Goal: Task Accomplishment & Management: Manage account settings

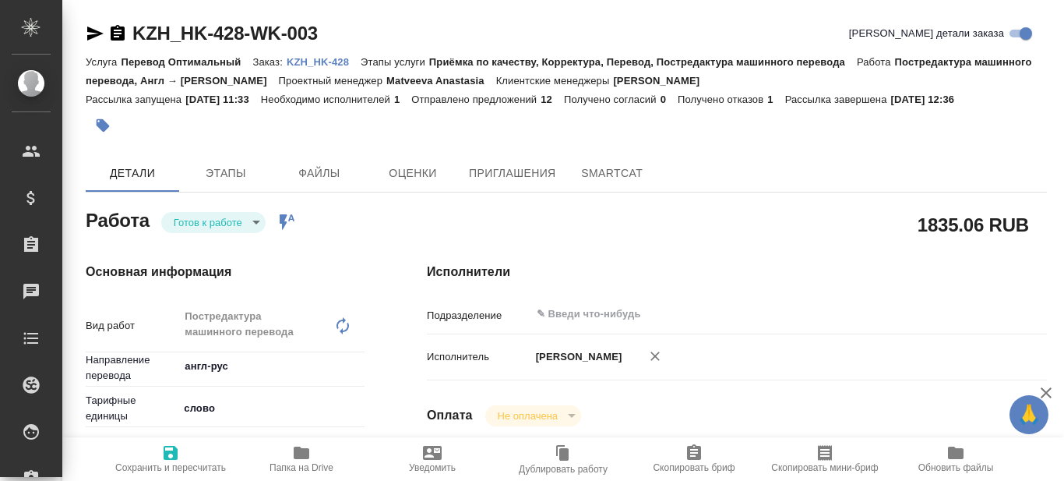
scroll to position [467, 0]
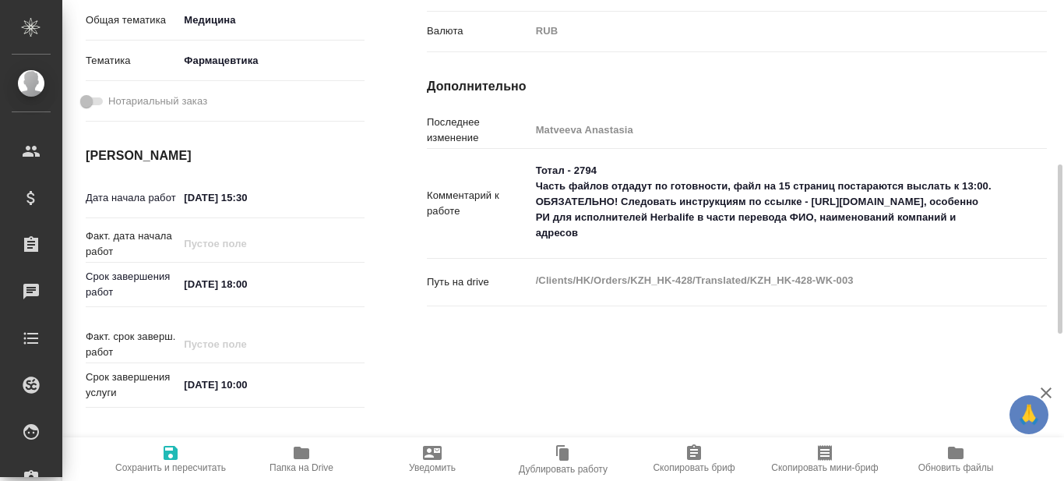
click at [877, 325] on div "Путь на drive /Clients/HK/Orders/KZH_HK-428/Translated/KZH_HK-428-WK-003 x" at bounding box center [737, 295] width 620 height 60
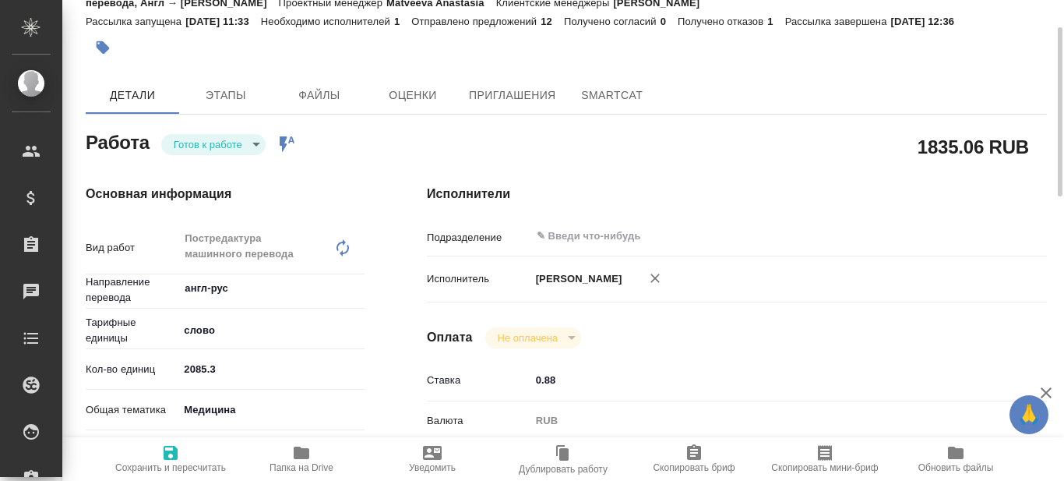
scroll to position [0, 0]
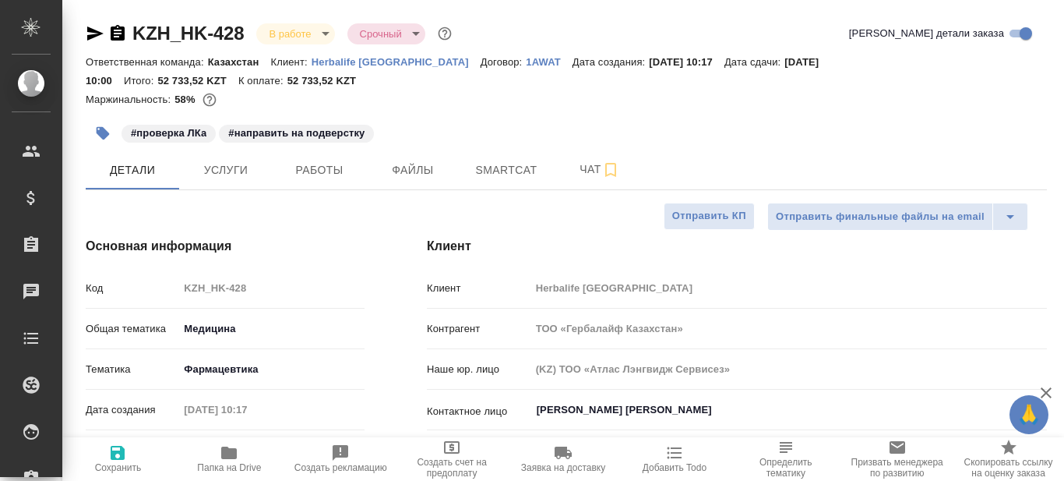
select select "RU"
click at [336, 166] on span "Работы" at bounding box center [319, 169] width 75 height 19
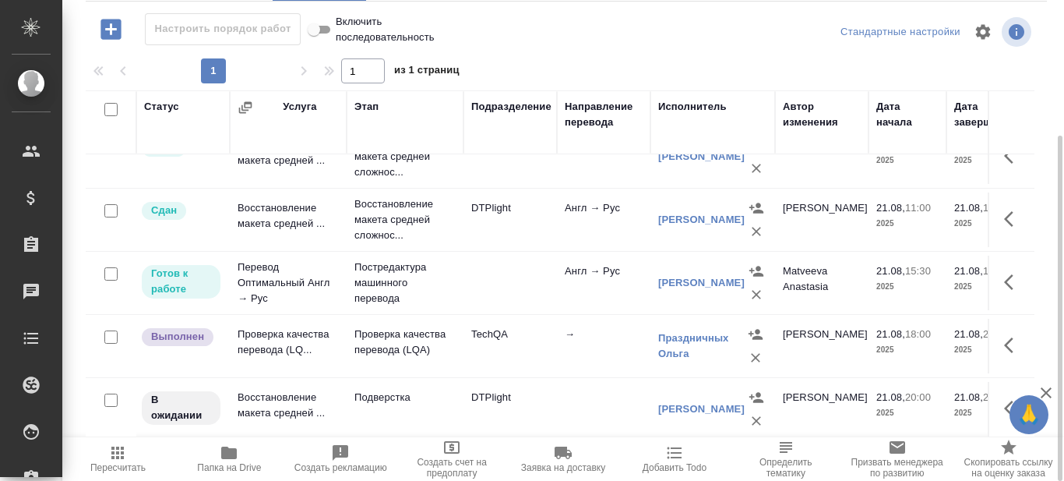
scroll to position [104, 0]
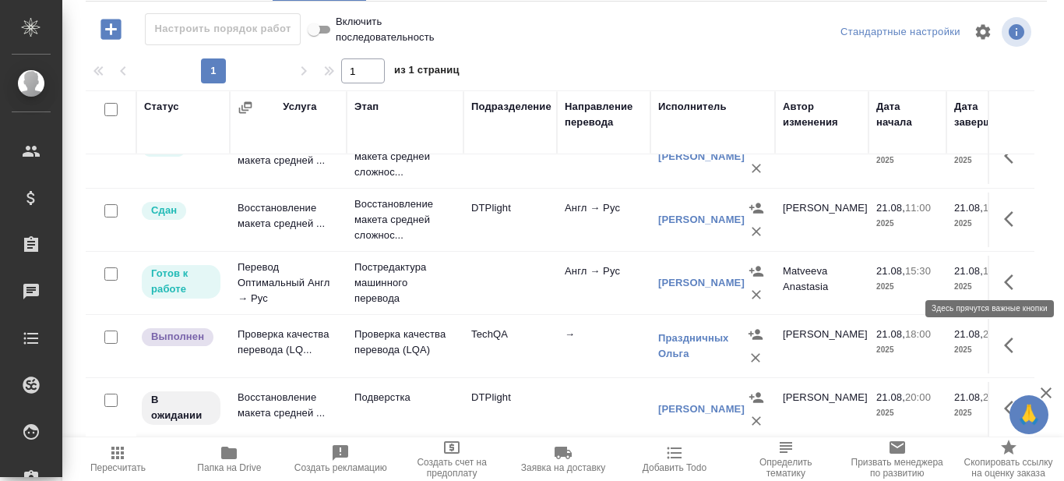
click at [1004, 273] on icon "button" at bounding box center [1013, 282] width 19 height 19
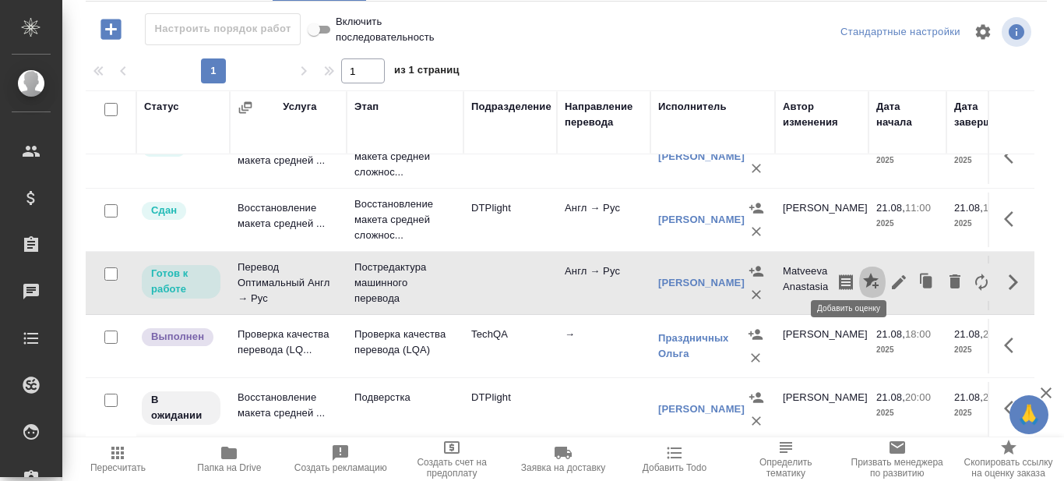
click at [863, 273] on icon "button" at bounding box center [871, 281] width 16 height 16
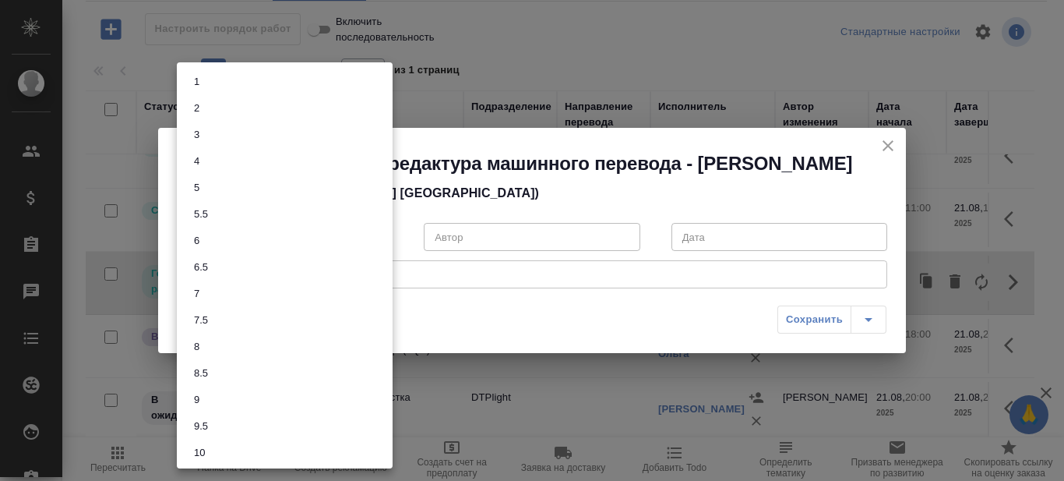
click at [384, 245] on body "🙏 .cls-1 fill:#fff; AWATERA Prazdnichnykh Olga Клиенты Спецификации Заказы 0 Ча…" at bounding box center [532, 240] width 1064 height 481
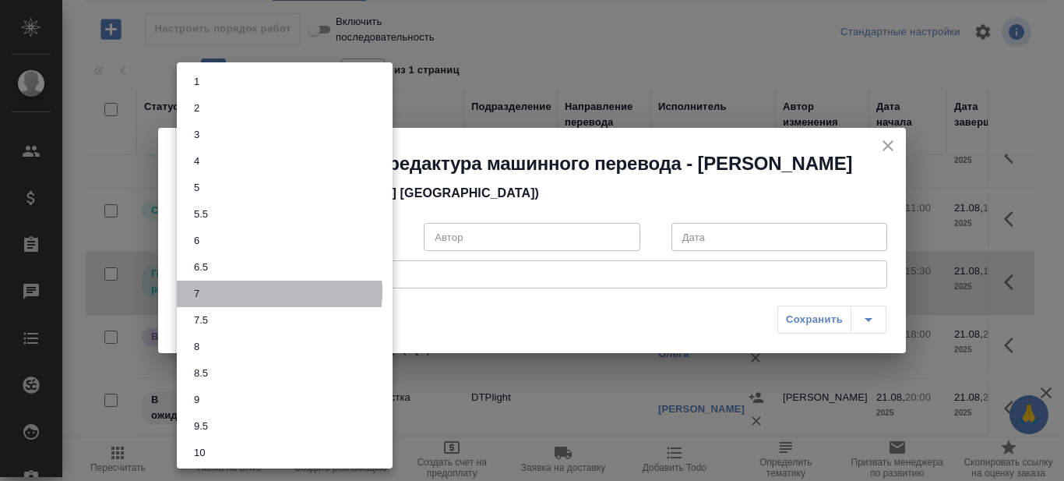
click at [259, 291] on li "7" at bounding box center [285, 293] width 216 height 26
type input "7"
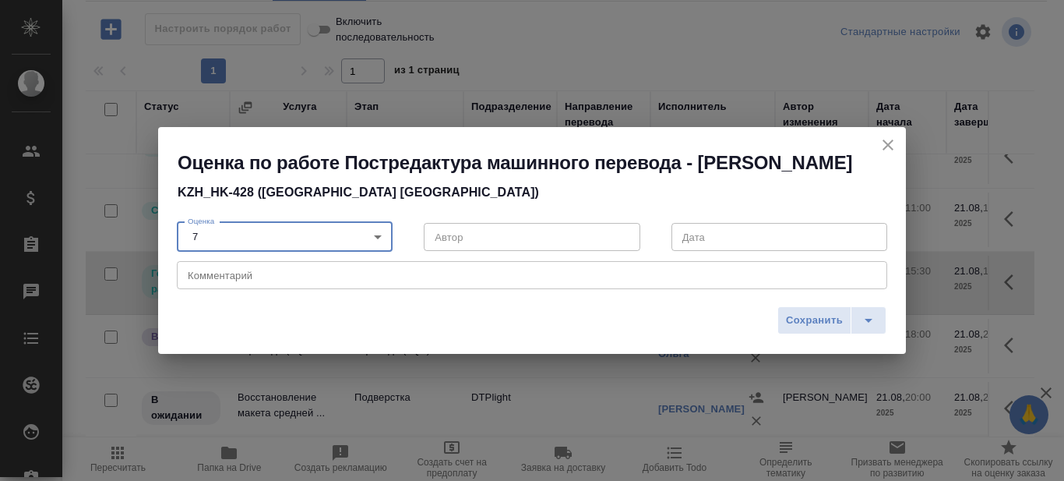
click at [258, 281] on textarea at bounding box center [532, 276] width 689 height 12
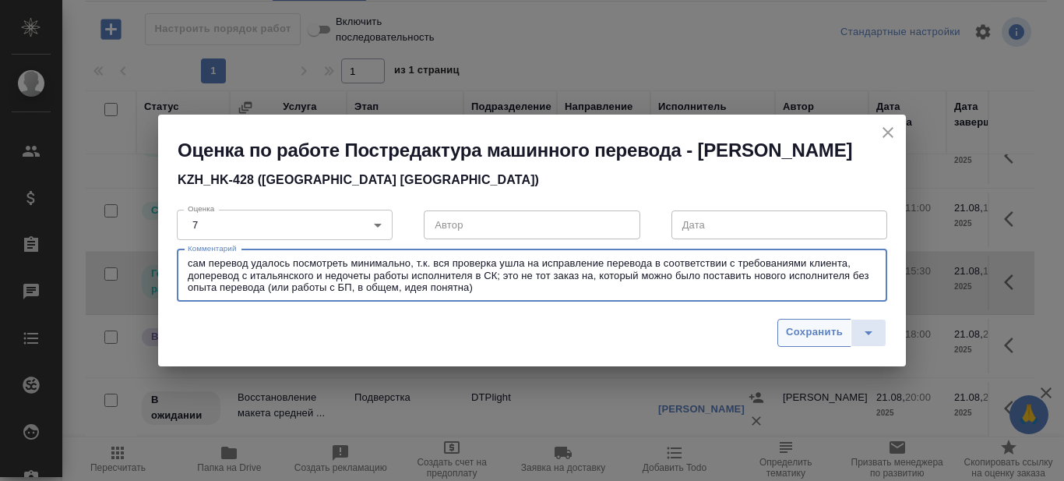
type textarea "сам перевод удалось посмотреть минимально, т.к. вся проверка ушла на исправлени…"
click at [806, 341] on span "Сохранить" at bounding box center [814, 332] width 57 height 18
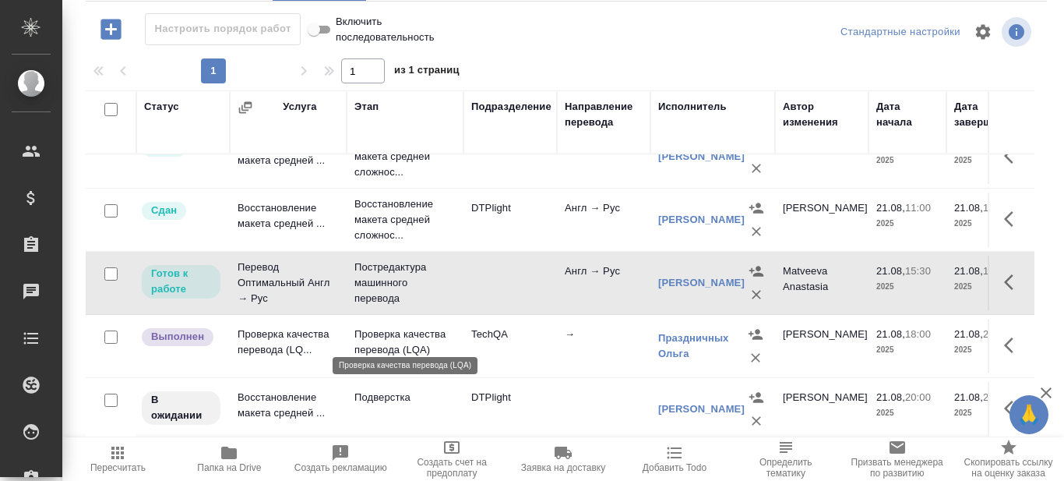
click at [399, 333] on p "Проверка качества перевода (LQA)" at bounding box center [404, 341] width 101 height 31
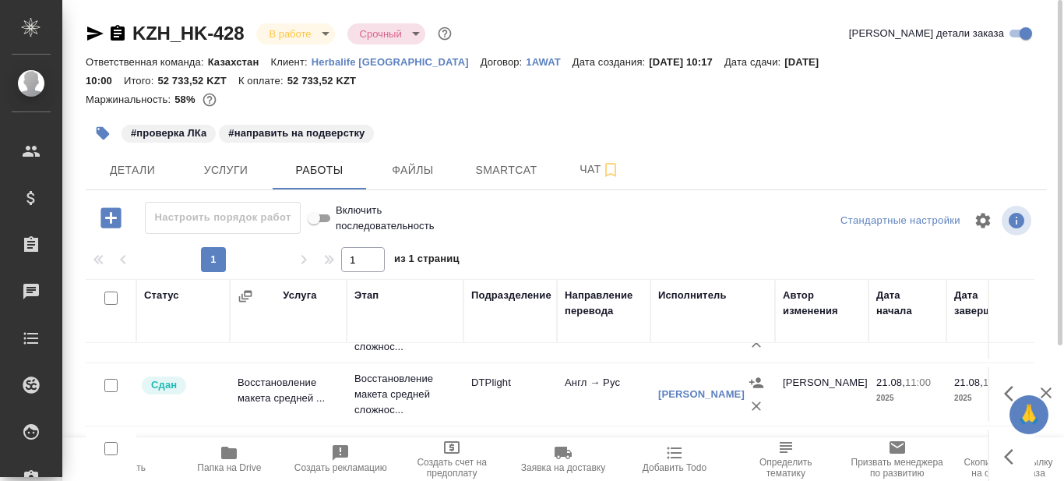
scroll to position [0, 0]
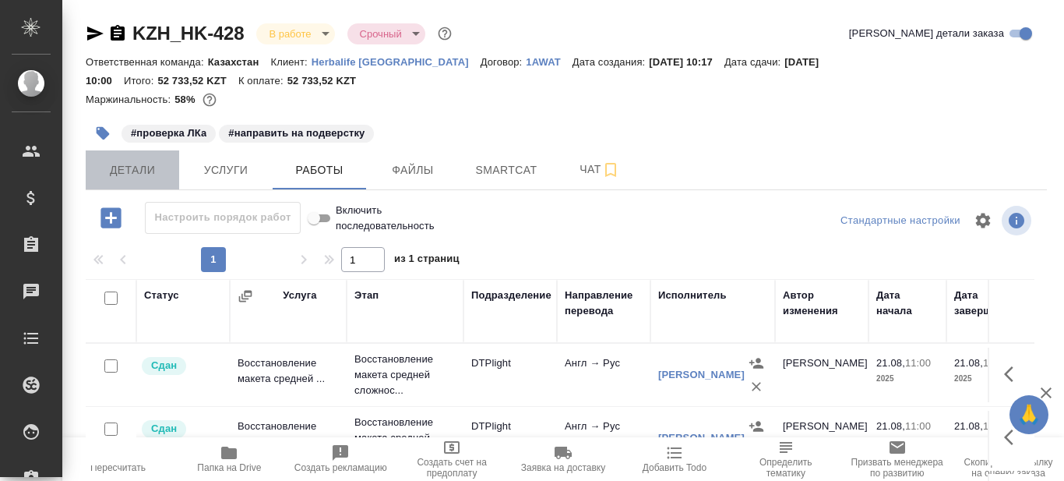
click at [141, 175] on span "Детали" at bounding box center [132, 169] width 75 height 19
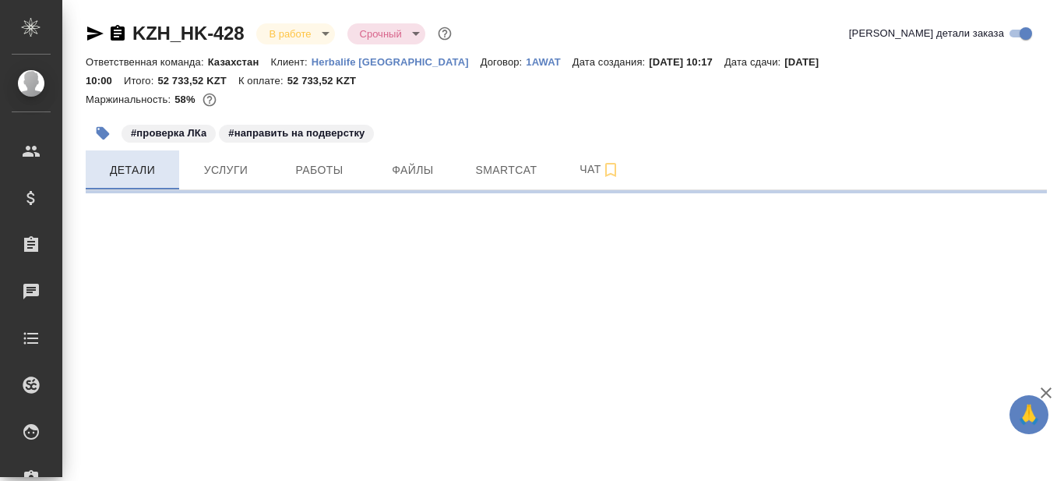
select select "RU"
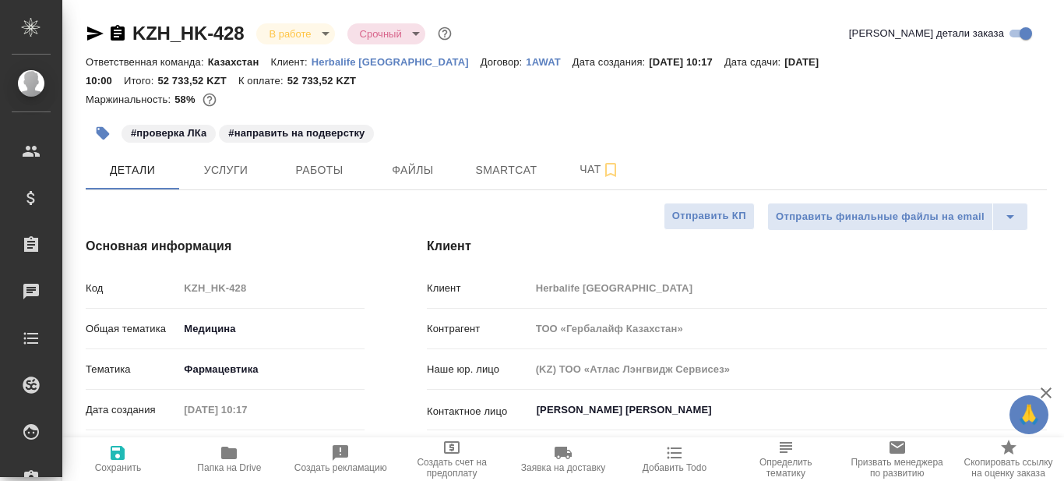
type textarea "x"
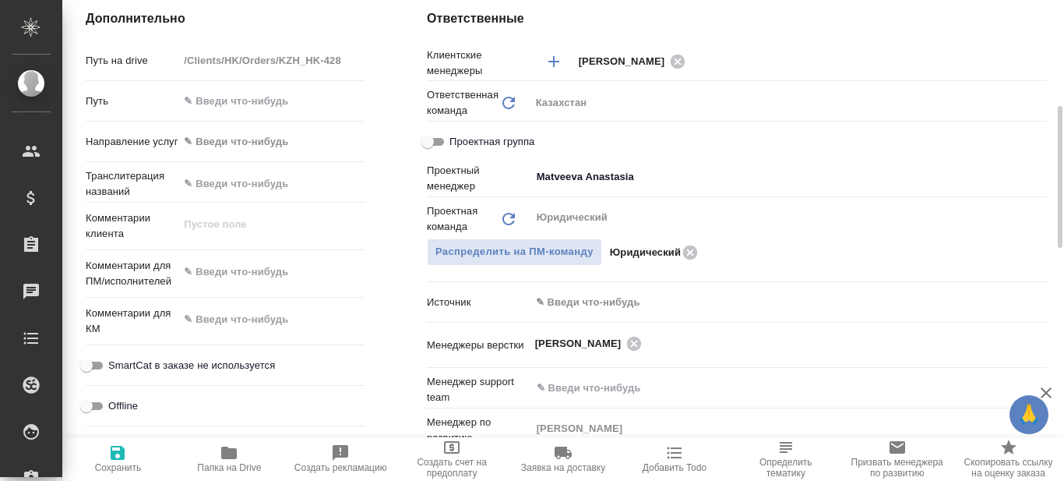
scroll to position [623, 0]
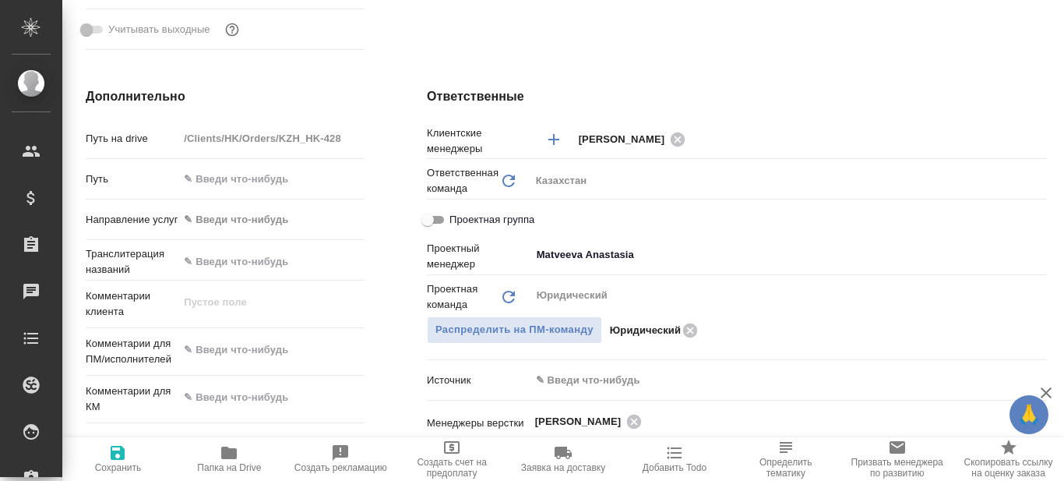
type textarea "x"
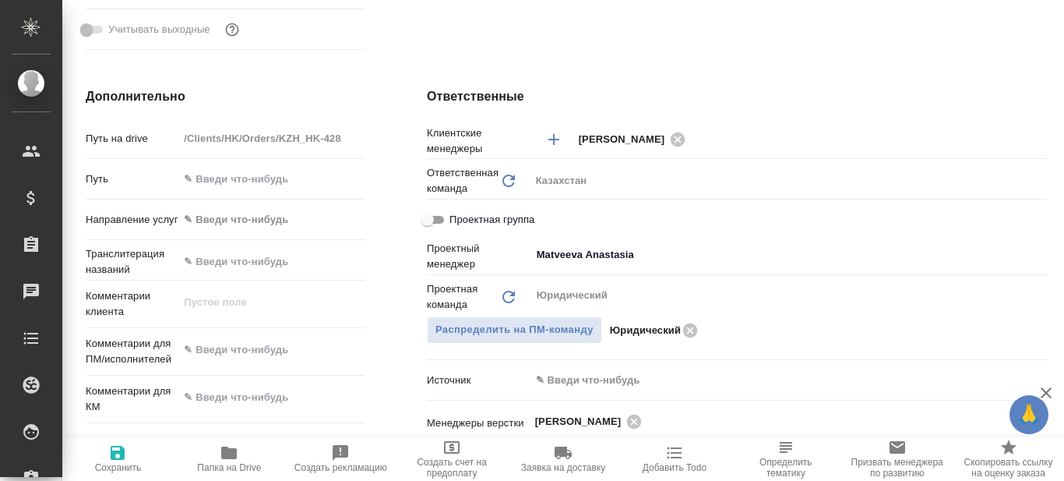
type textarea "x"
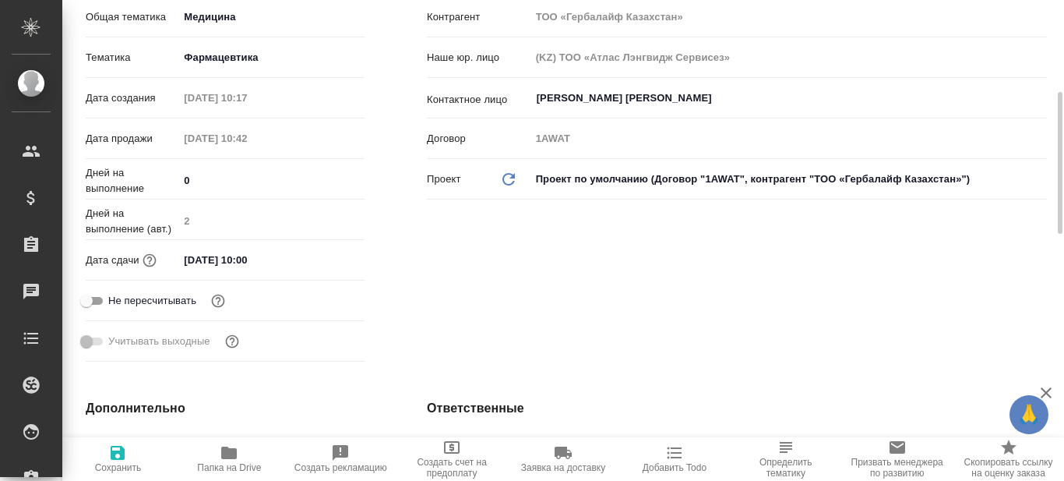
scroll to position [0, 0]
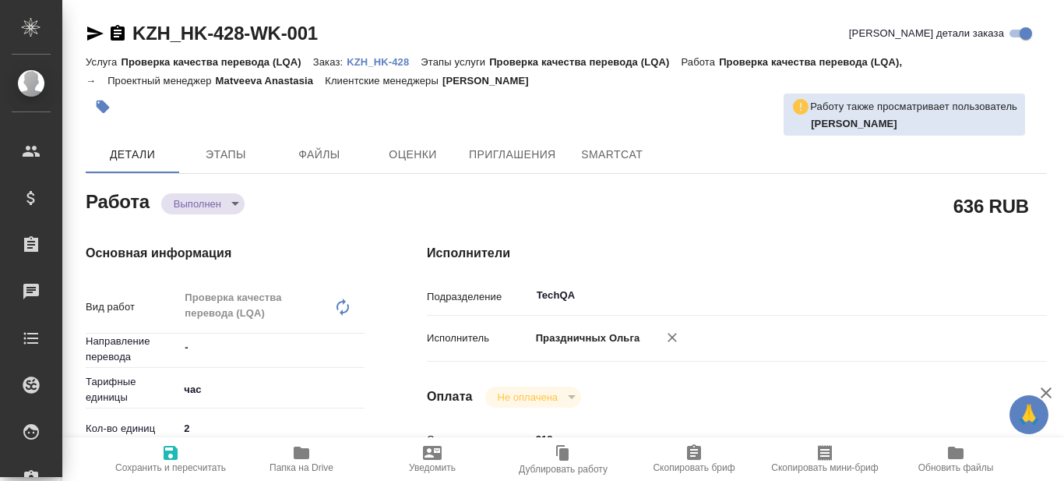
type textarea "x"
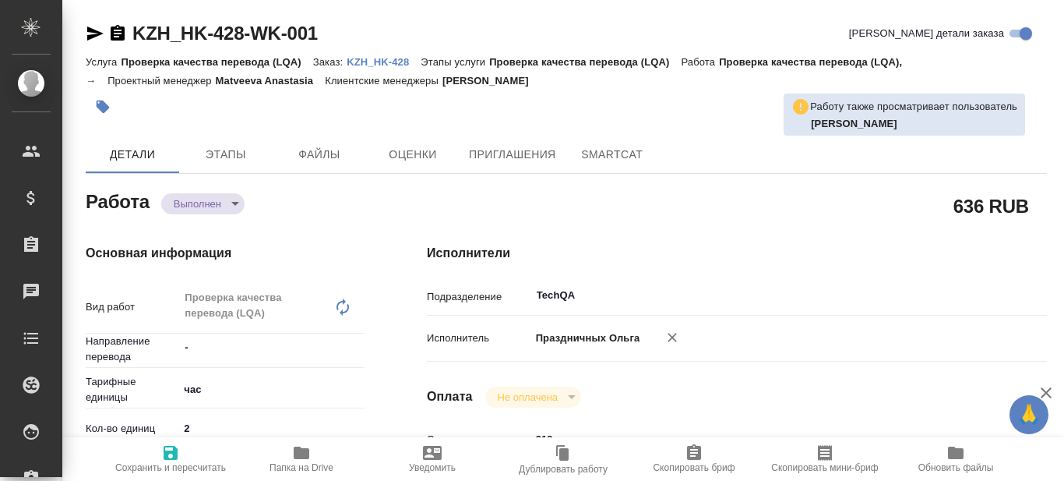
type textarea "x"
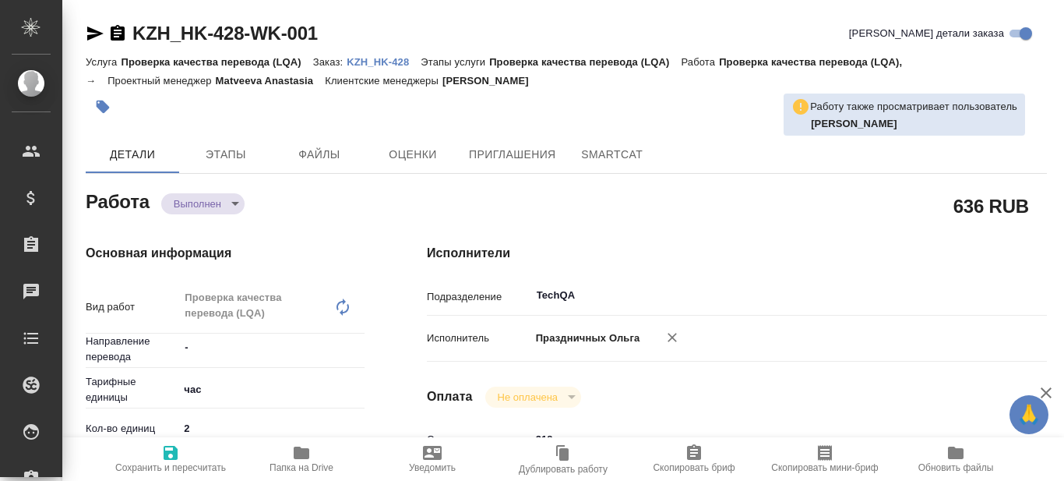
type textarea "x"
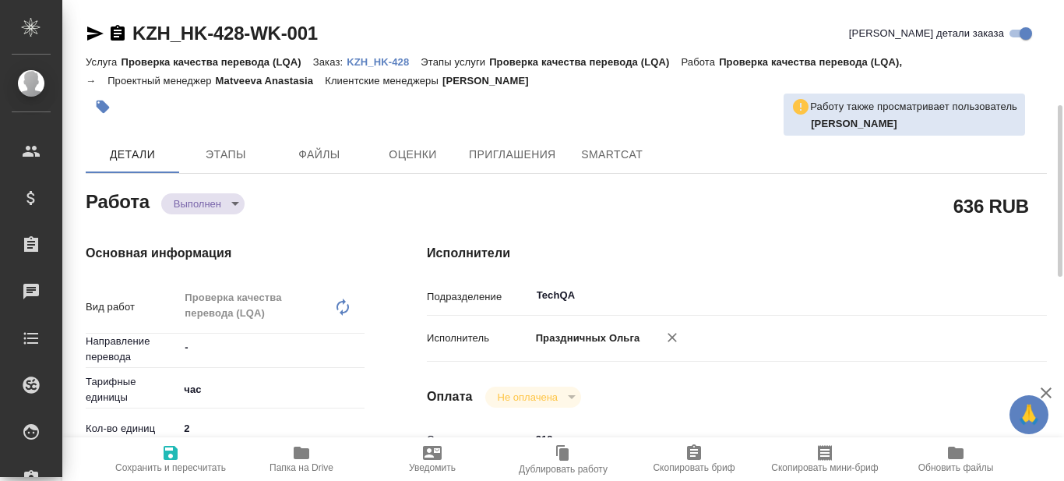
scroll to position [78, 0]
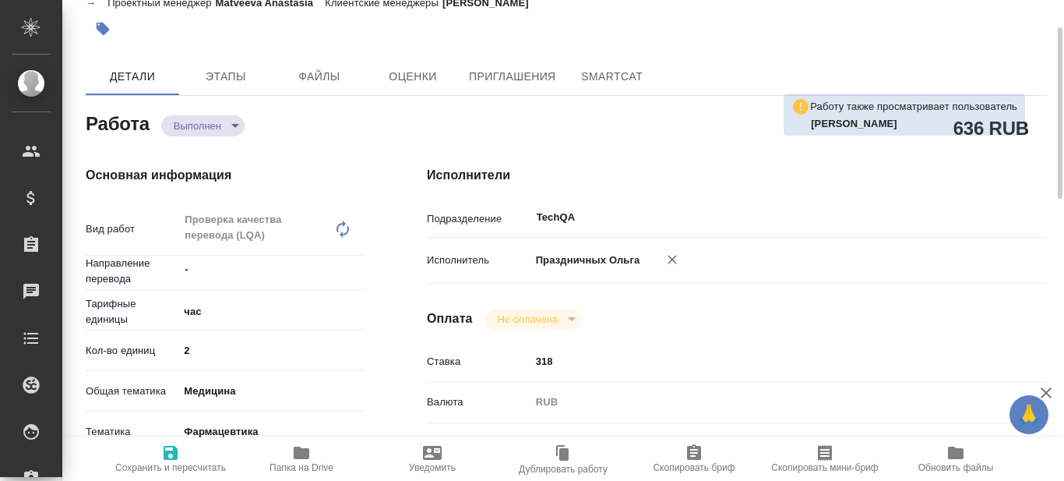
type textarea "x"
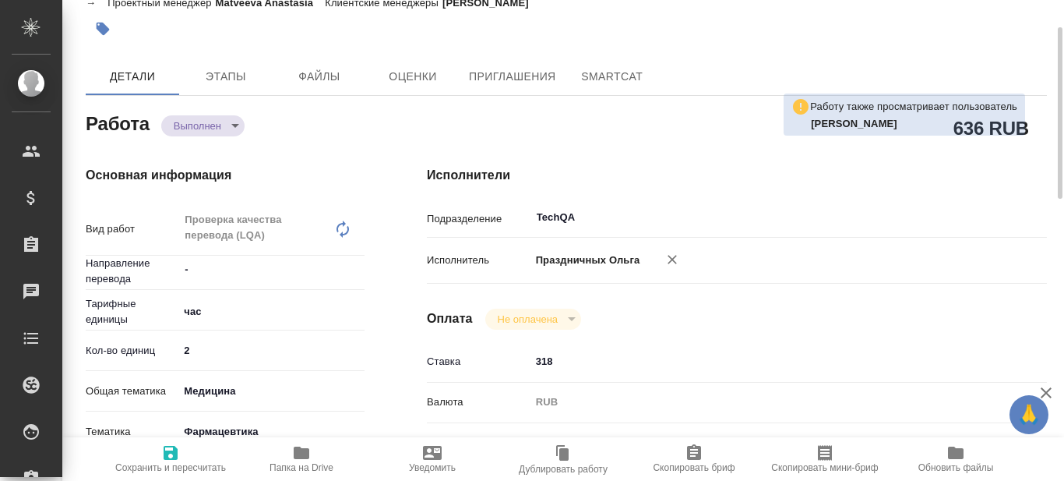
type textarea "x"
type input "1"
type textarea "x"
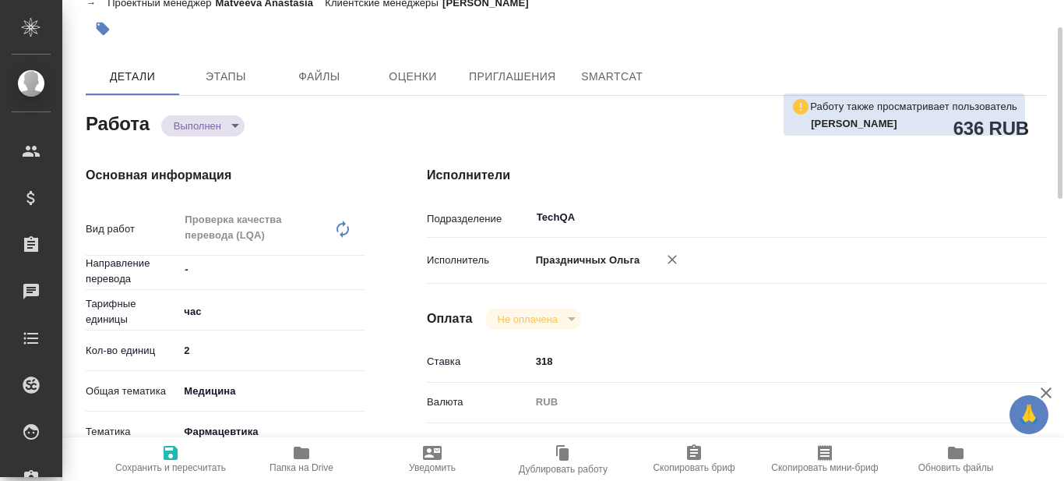
type textarea "x"
type input "1"
click at [362, 354] on input "1" at bounding box center [271, 350] width 186 height 23
type textarea "x"
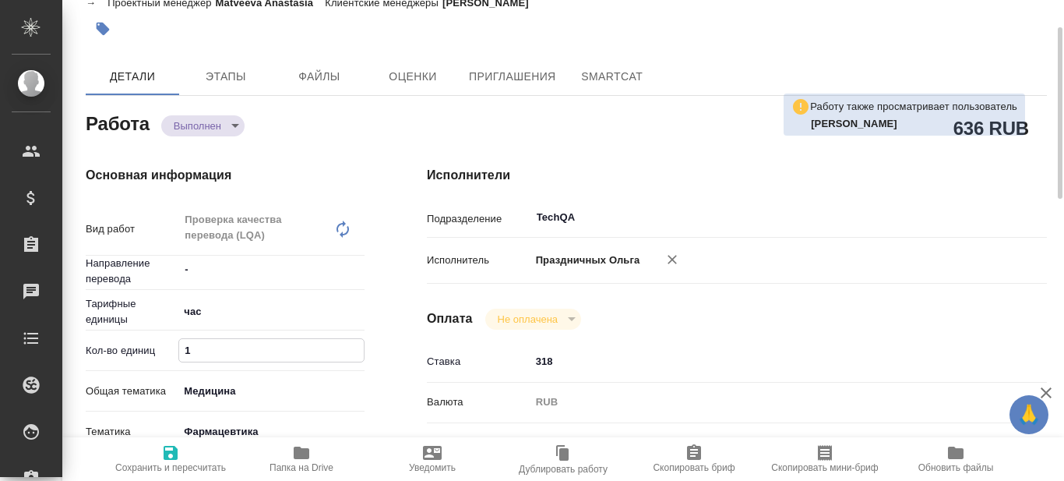
type textarea "x"
click at [226, 130] on body "🙏 .cls-1 fill:#fff; AWATERA Prazdnichnykh Olga Клиенты Спецификации Заказы 0 Ча…" at bounding box center [532, 240] width 1064 height 481
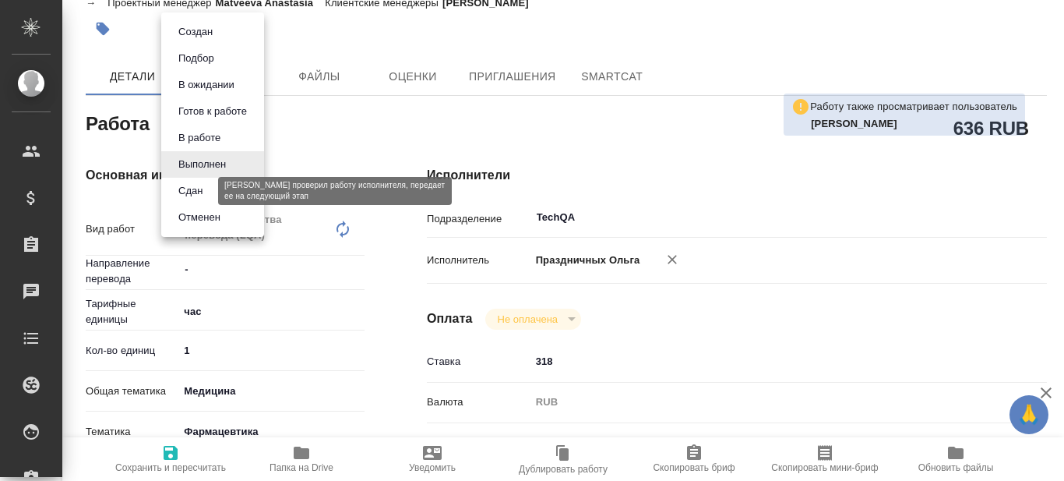
click at [202, 189] on button "Сдан" at bounding box center [191, 190] width 34 height 17
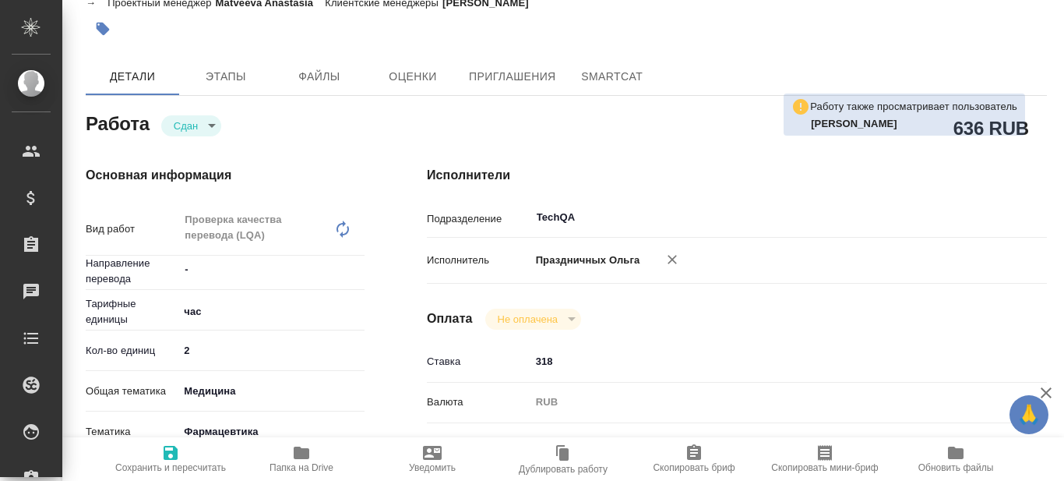
type textarea "x"
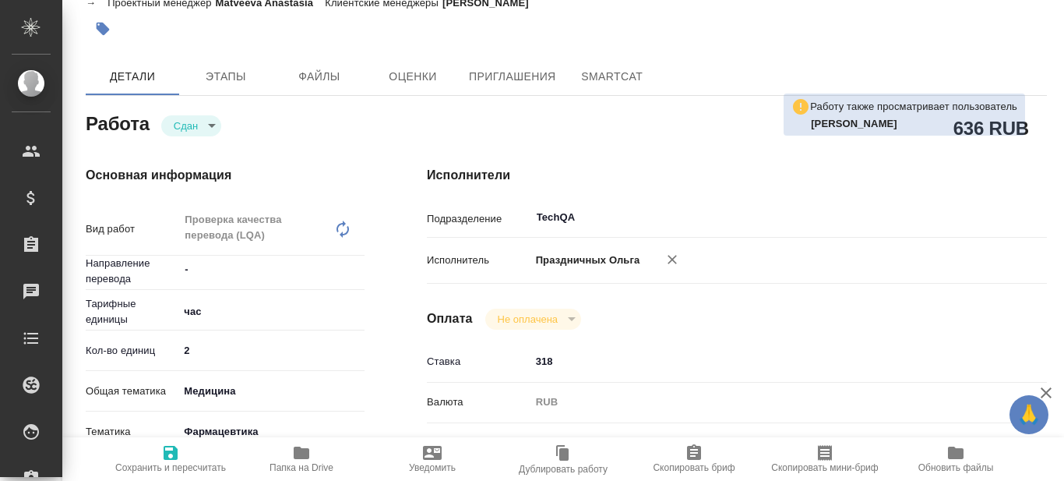
type textarea "x"
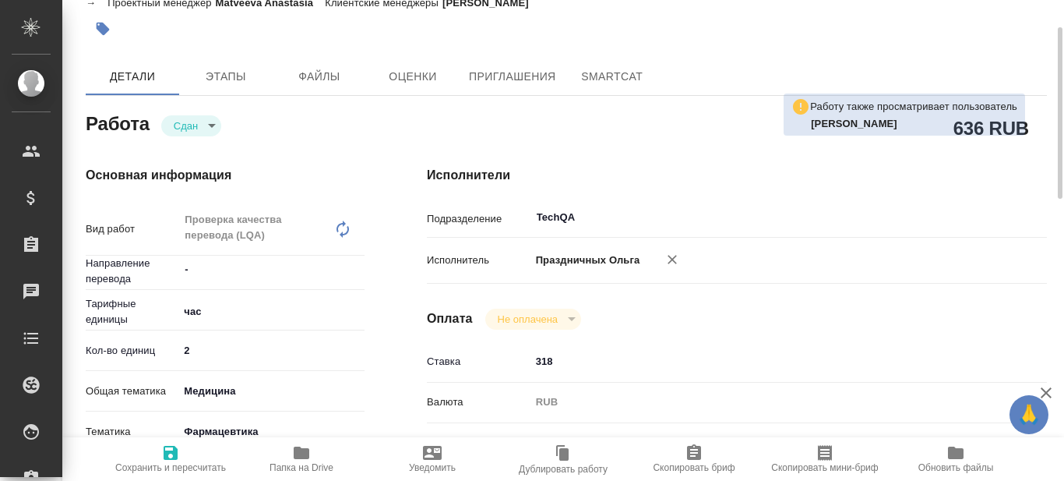
type textarea "x"
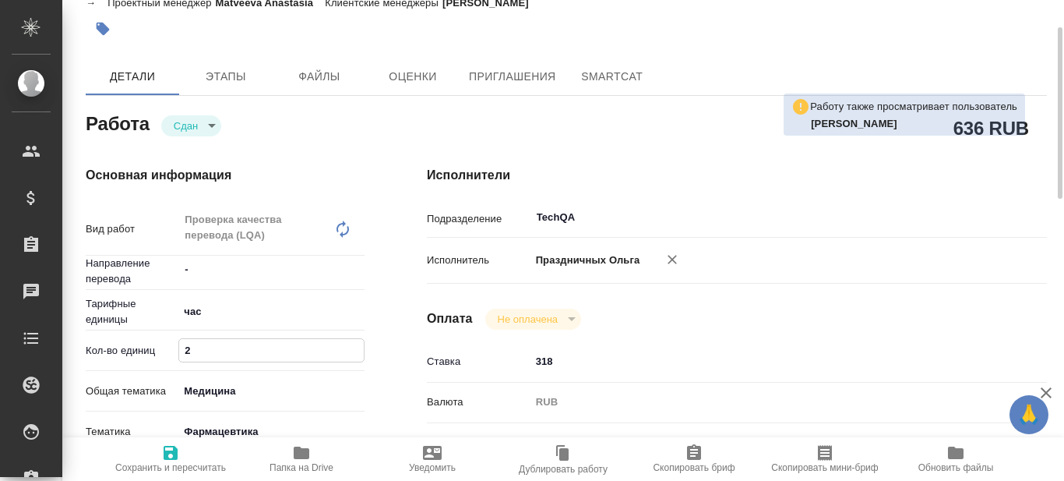
click at [259, 354] on input "2" at bounding box center [271, 350] width 185 height 23
click at [358, 358] on input "2" at bounding box center [271, 350] width 185 height 23
type textarea "x"
type input "1"
type textarea "x"
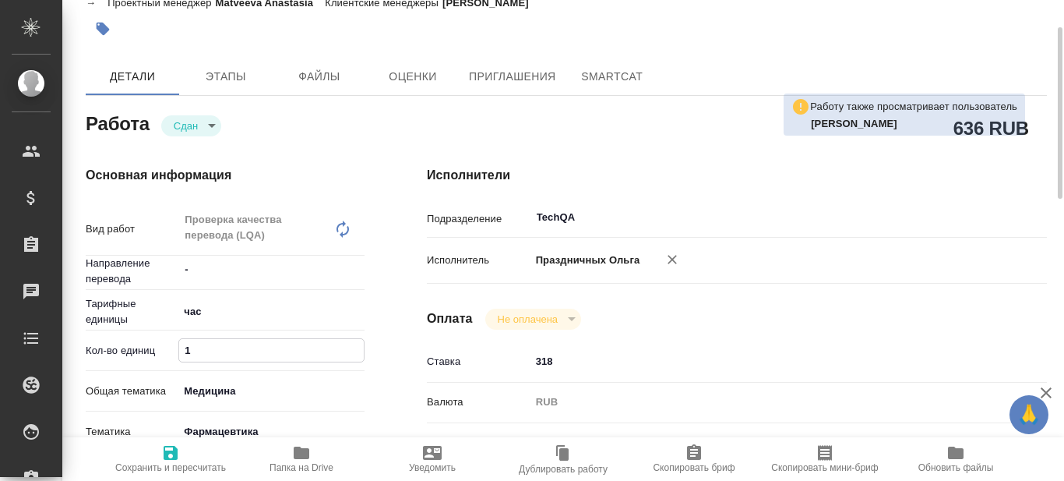
type textarea "x"
type input "1"
click at [355, 353] on input "1" at bounding box center [271, 350] width 185 height 23
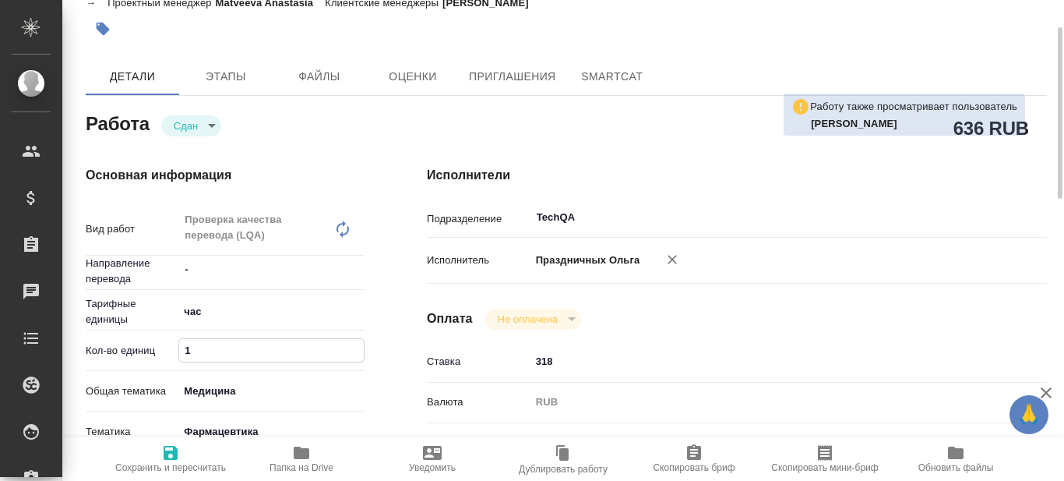
click at [172, 457] on icon "button" at bounding box center [170, 452] width 19 height 19
type textarea "x"
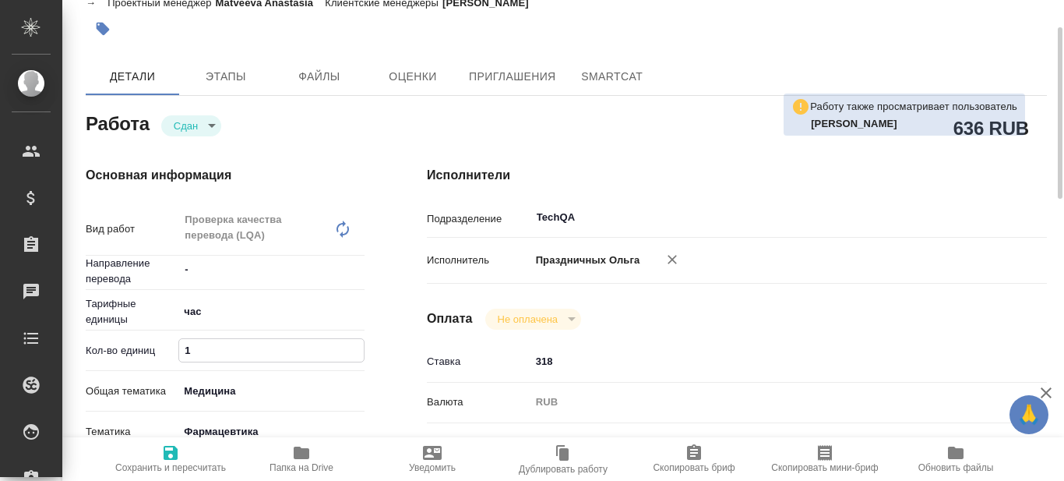
type textarea "x"
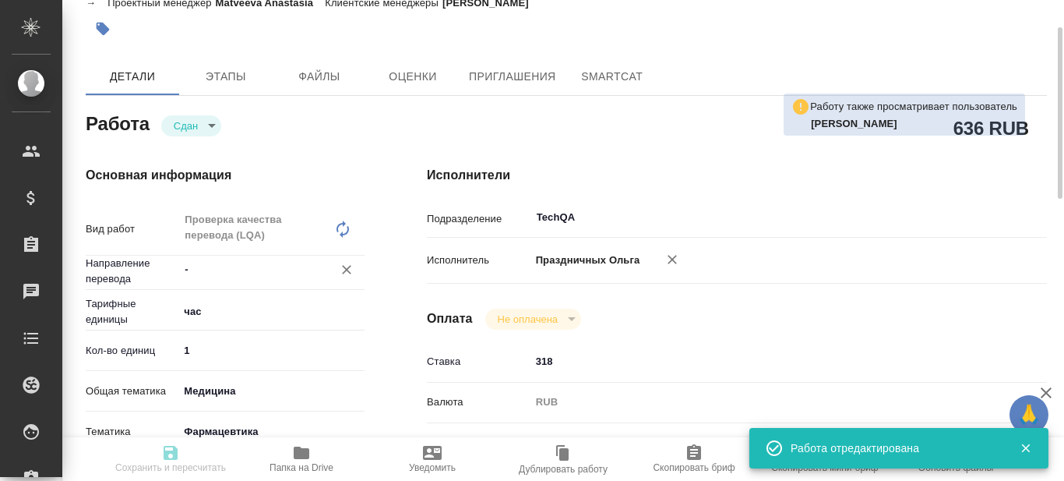
type textarea "x"
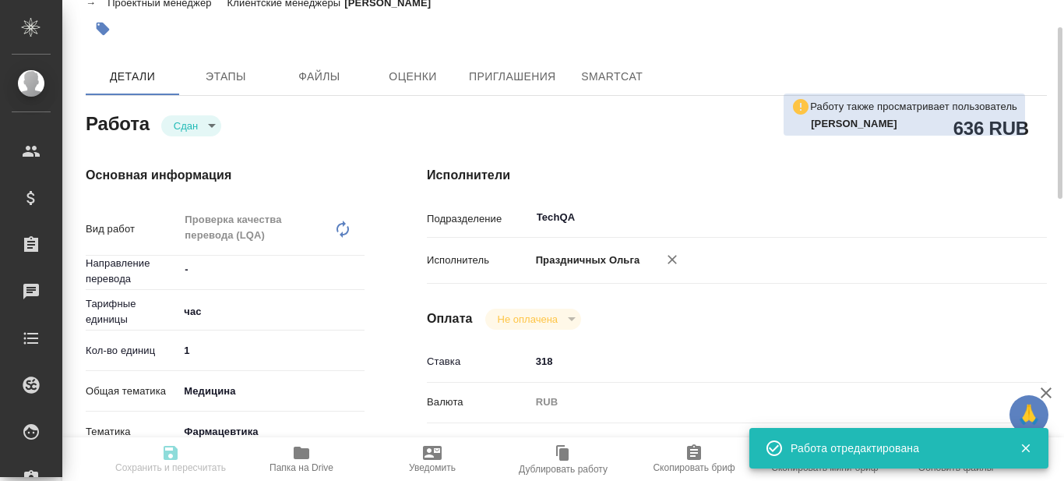
type textarea "x"
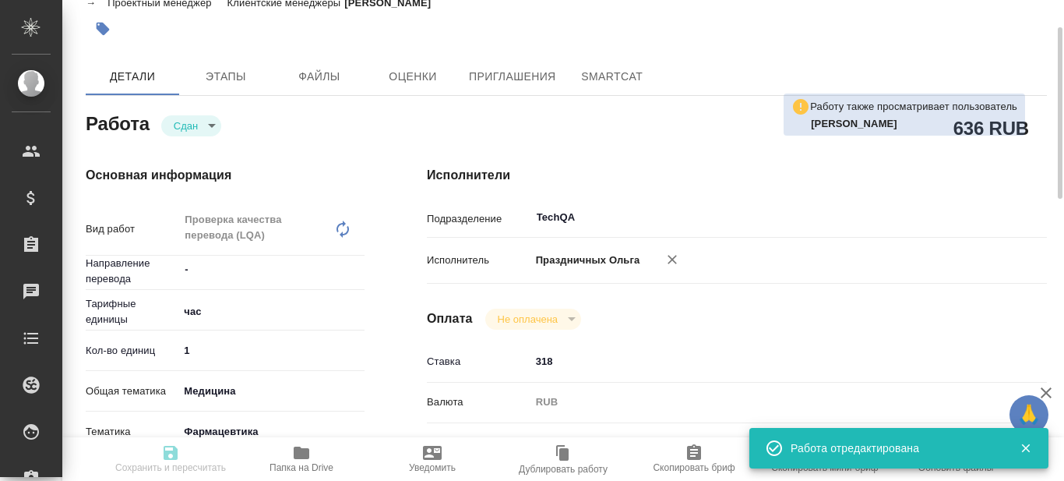
type input "closed"
type textarea "Проверка качества перевода (LQA)"
type textarea "x"
type input "-"
type input "5a8b1489cc6b4906c91bfd93"
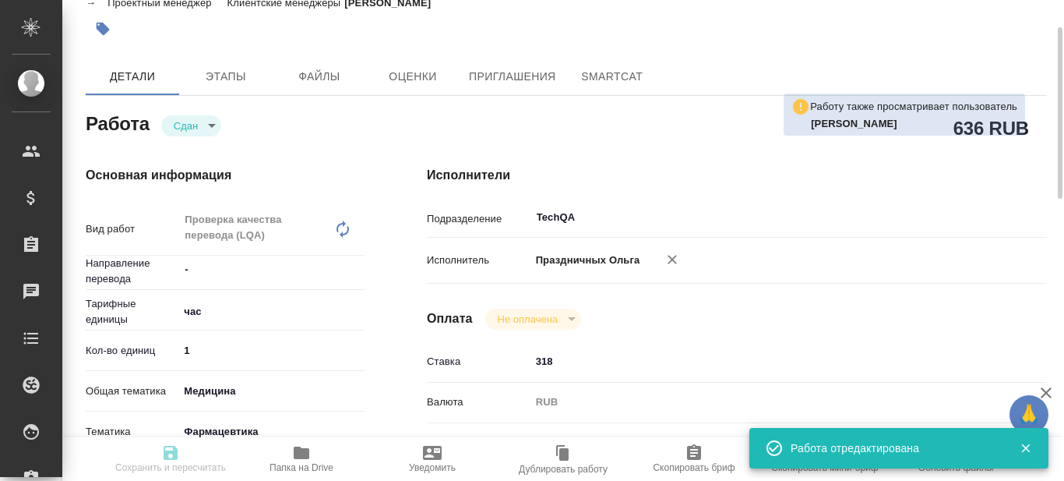
type input "1"
type input "med"
type input "6149832f2b7be24903fd7a82"
type input "21.08.2025 18:00"
type input "21.08.2025 20:00"
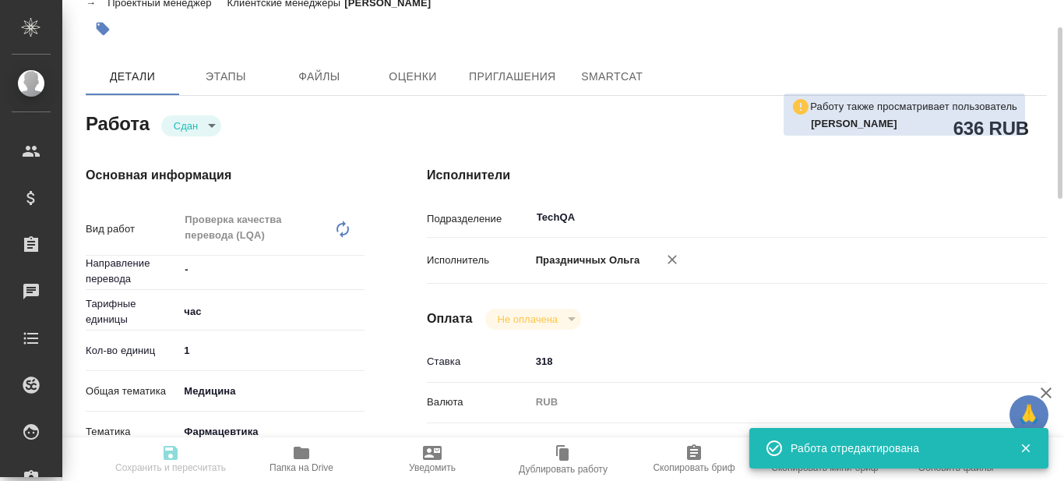
type input "21.08.2025 20:05"
type input "22.08.2025 09:00"
type input "TechQA"
type input "notPayed"
type input "318"
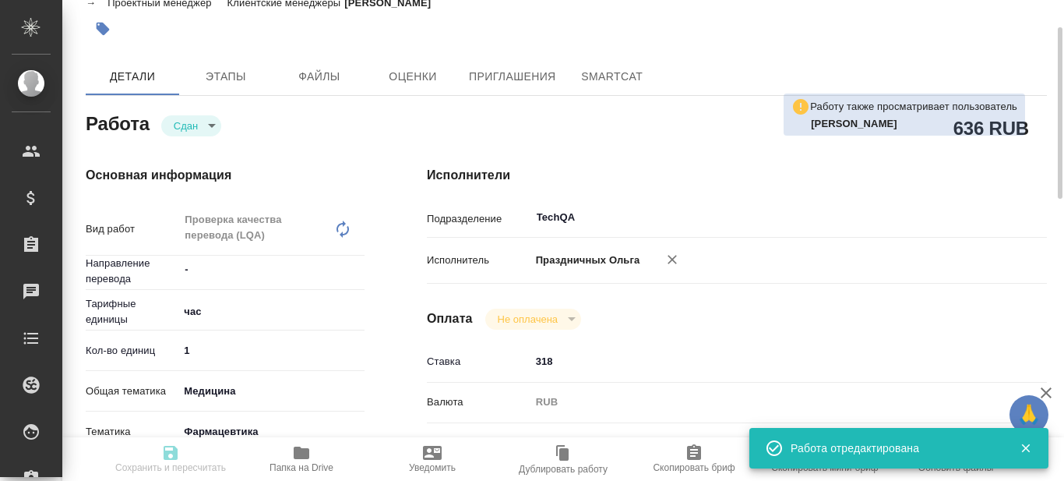
type input "RUB"
type input "Праздничных Ольга"
type textarea "ОБЯЗАТЕЛЬНО! Следовать инструкциям по ссылке - https://drive.awatera.com/s/FJHz…"
type textarea "x"
type textarea "/Clients/HK/Orders/KZH_HK-428/LQA/KZH_HK-428-WK-001"
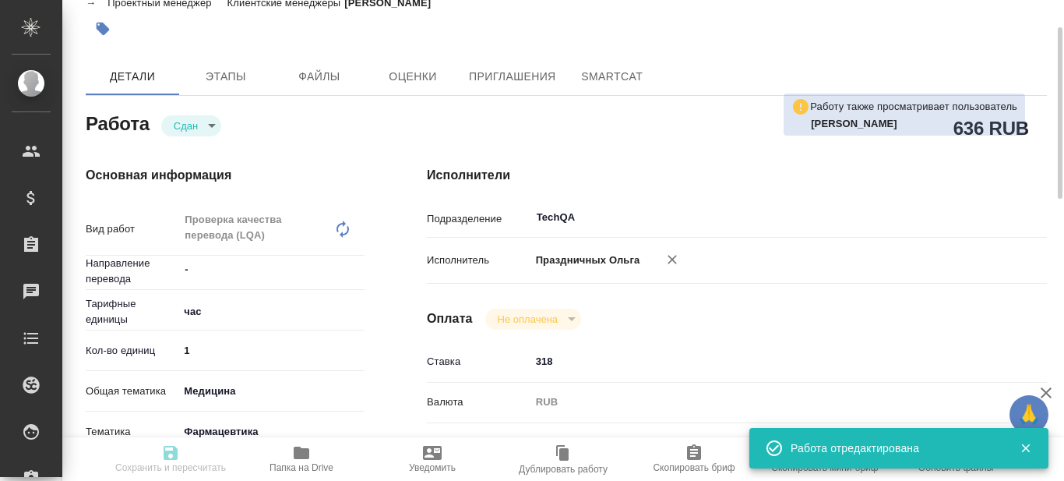
type textarea "x"
type input "KZH_HK-428"
type input "Проверка качества перевода (LQA)"
type input "Асланукова Сати"
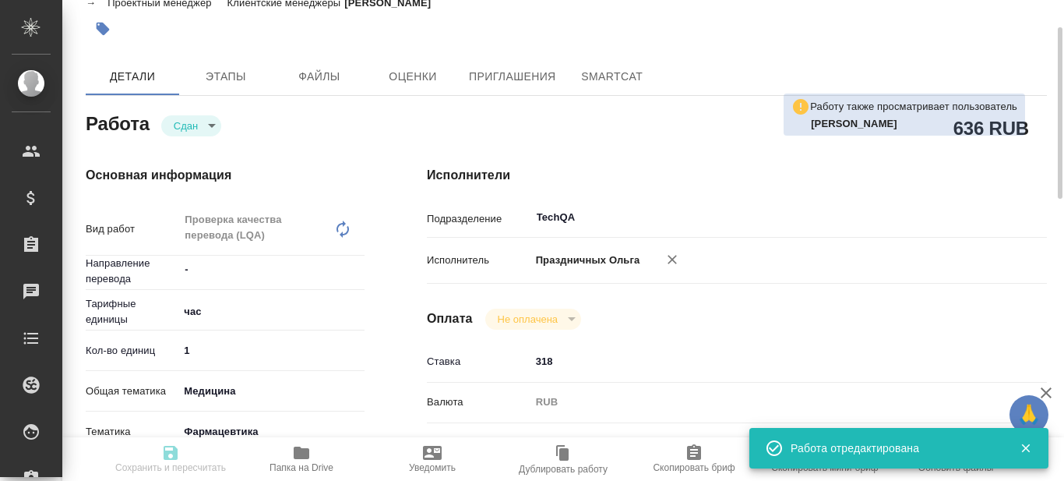
type input "[PERSON_NAME]"
type input "/Clients/HK/Orders/KZH_HK-428"
type textarea "x"
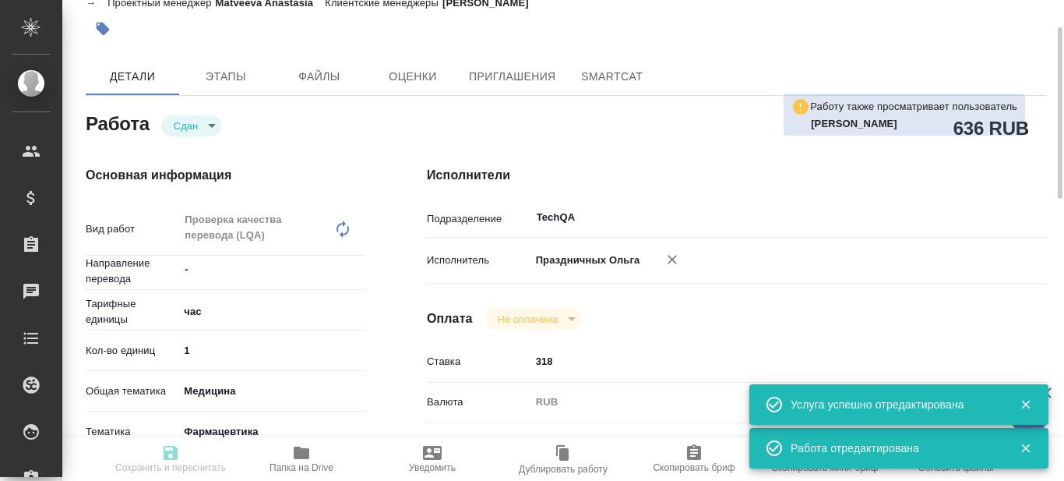
type textarea "x"
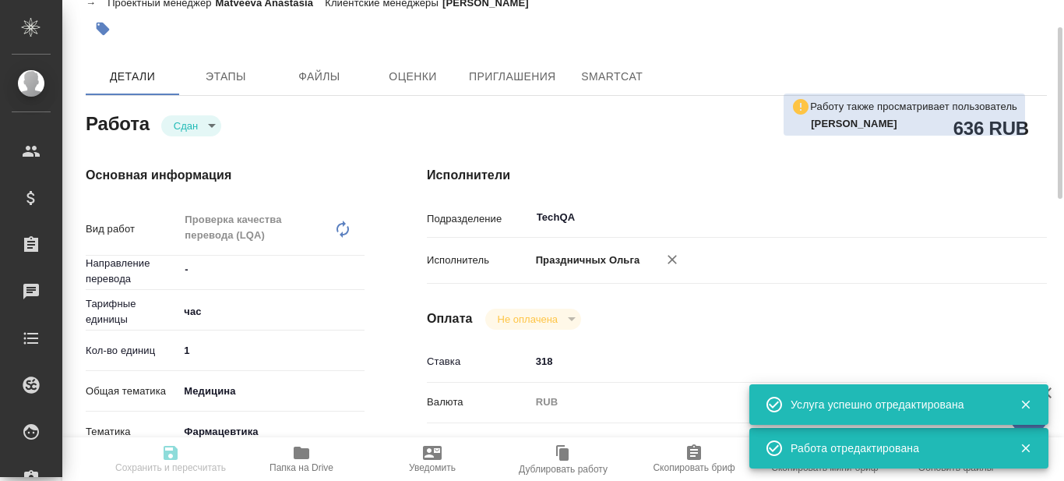
type textarea "x"
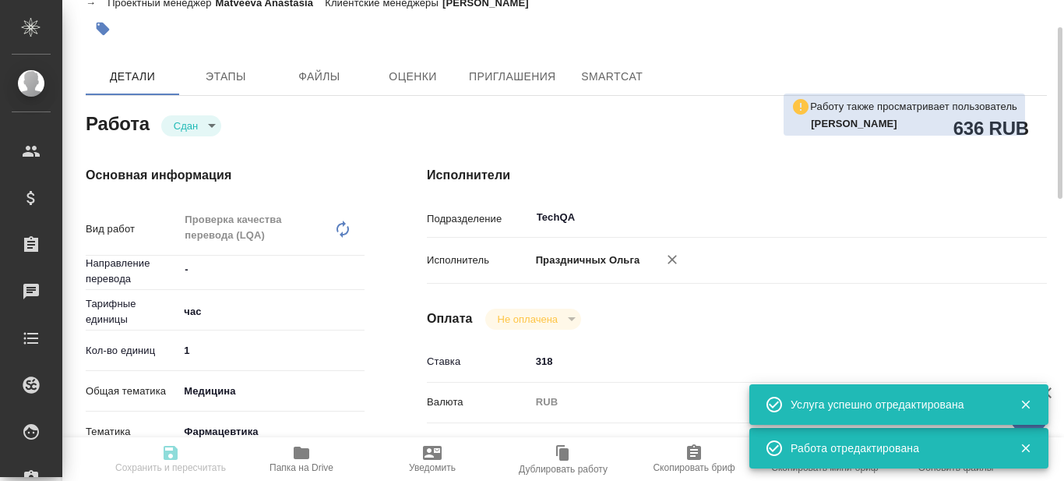
type textarea "x"
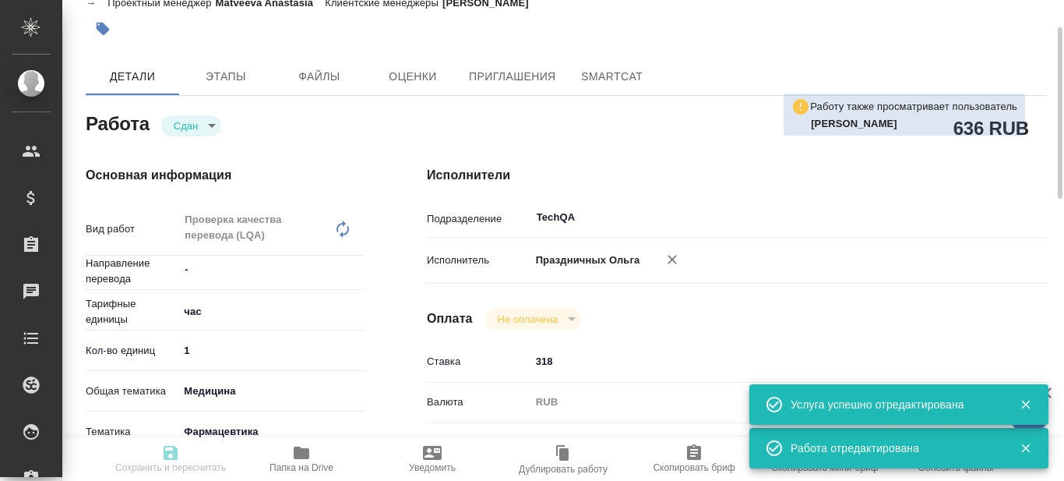
type textarea "x"
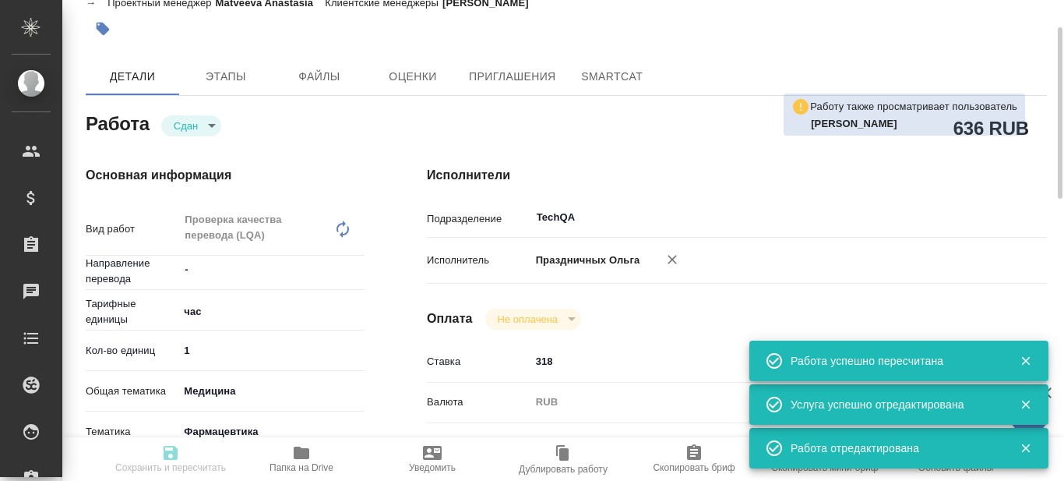
type input "closed"
type textarea "Проверка качества перевода (LQA)"
type textarea "x"
type input "-"
type input "5a8b1489cc6b4906c91bfd93"
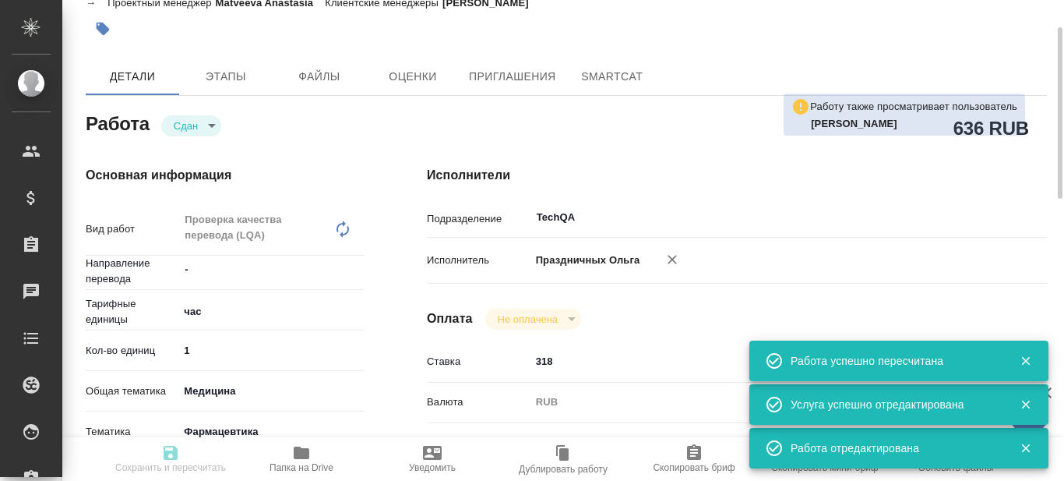
type input "1"
type input "med"
type input "6149832f2b7be24903fd7a82"
type input "21.08.2025 18:00"
type input "21.08.2025 20:00"
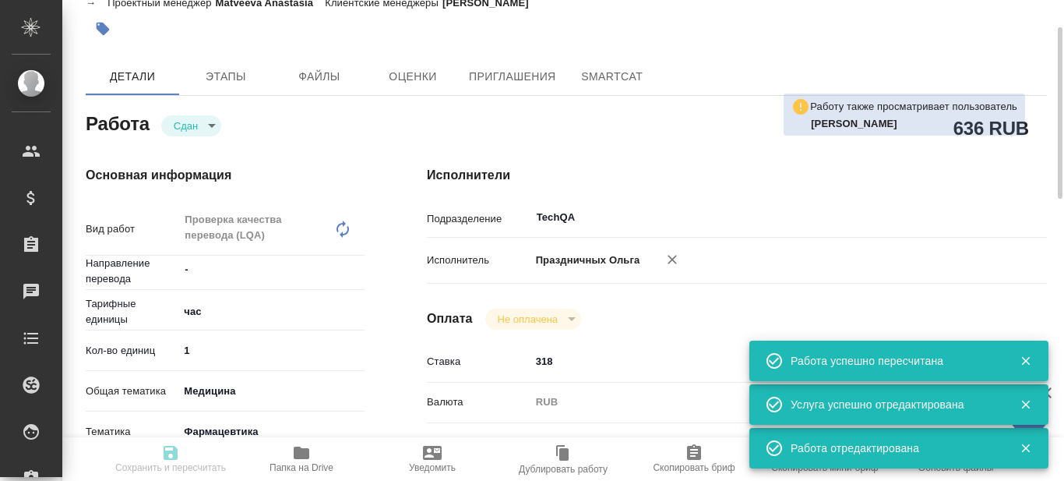
type input "21.08.2025 20:05"
type input "22.08.2025 09:00"
type input "TechQA"
type input "notPayed"
type input "318"
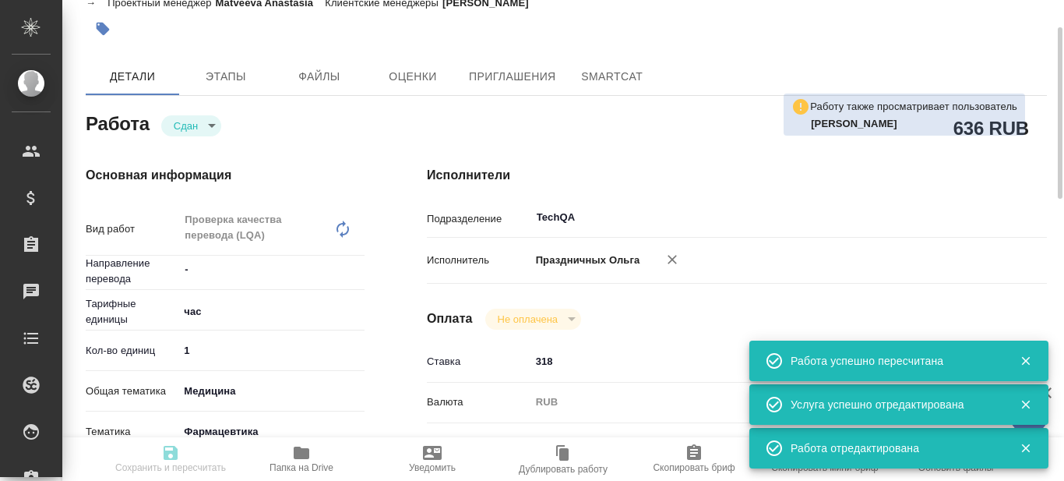
type input "RUB"
type input "Праздничных Ольга"
type textarea "ОБЯЗАТЕЛЬНО! Следовать инструкциям по ссылке - https://drive.awatera.com/s/FJHz…"
type textarea "x"
type textarea "/Clients/HK/Orders/KZH_HK-428/LQA/KZH_HK-428-WK-001"
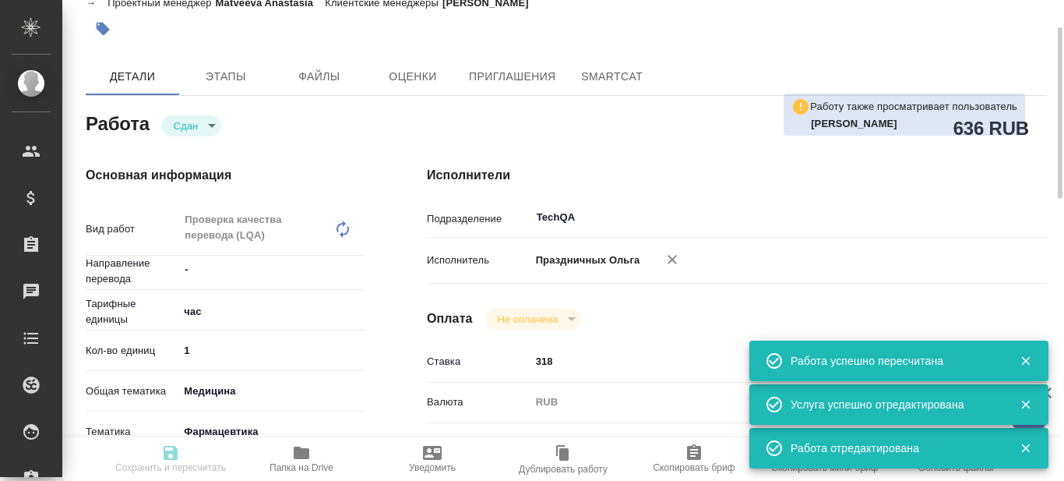
type textarea "x"
type input "KZH_HK-428"
type input "Проверка качества перевода (LQA)"
type input "Асланукова Сати"
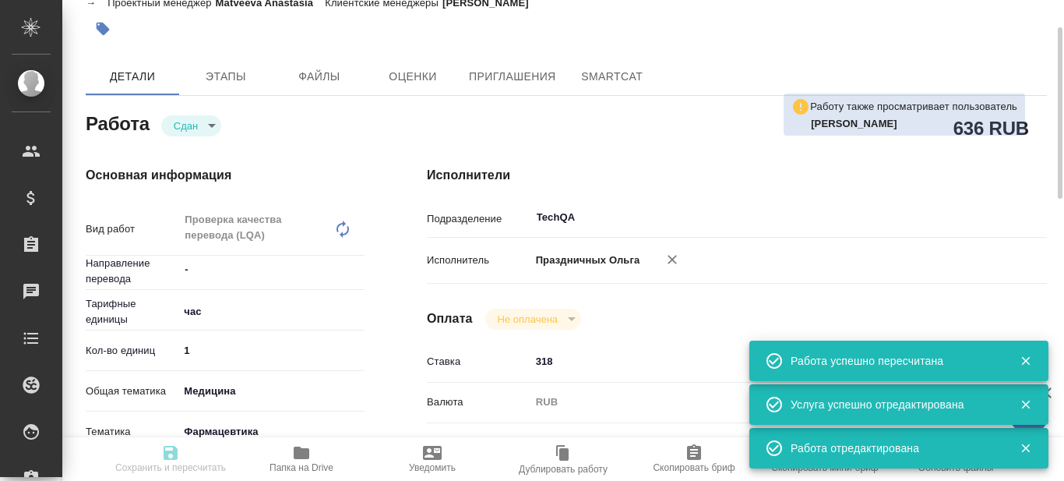
type input "[PERSON_NAME]"
type input "/Clients/HK/Orders/KZH_HK-428"
type textarea "x"
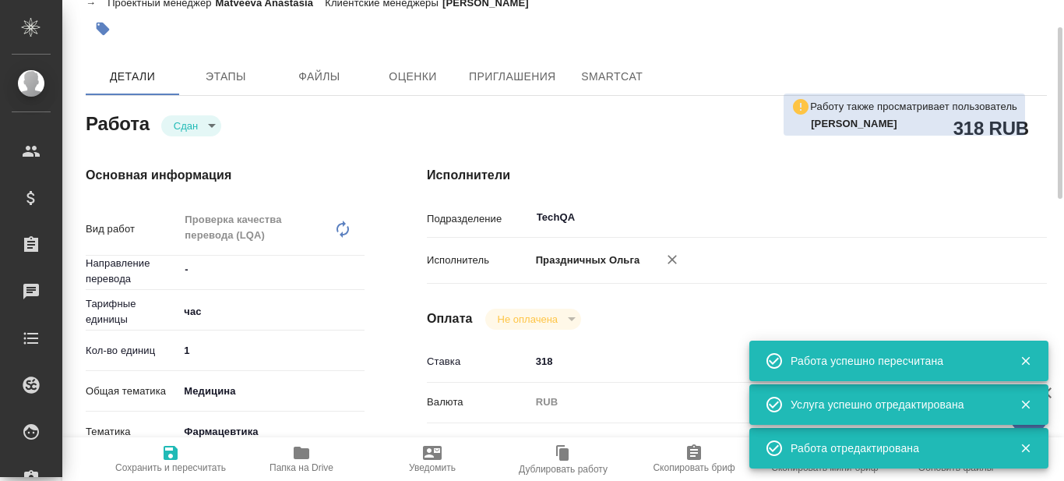
type textarea "x"
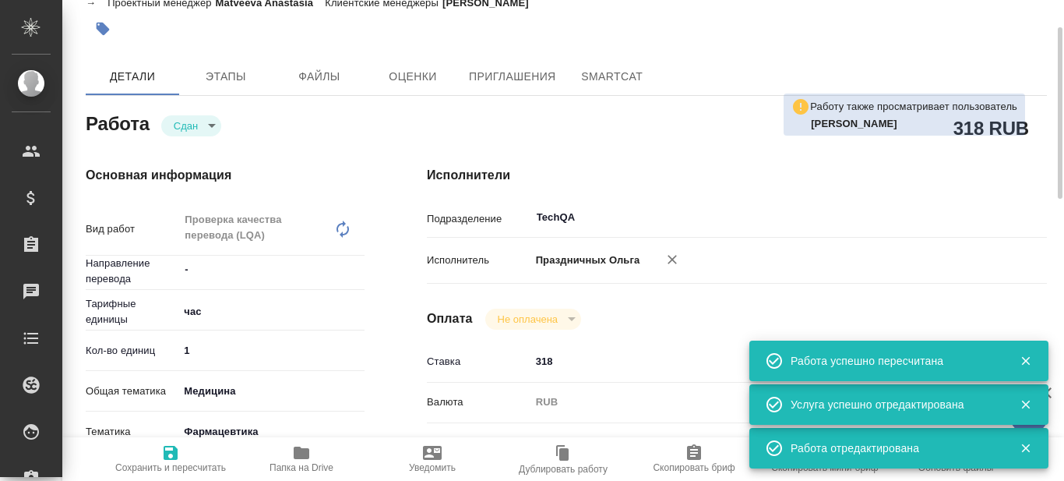
type textarea "x"
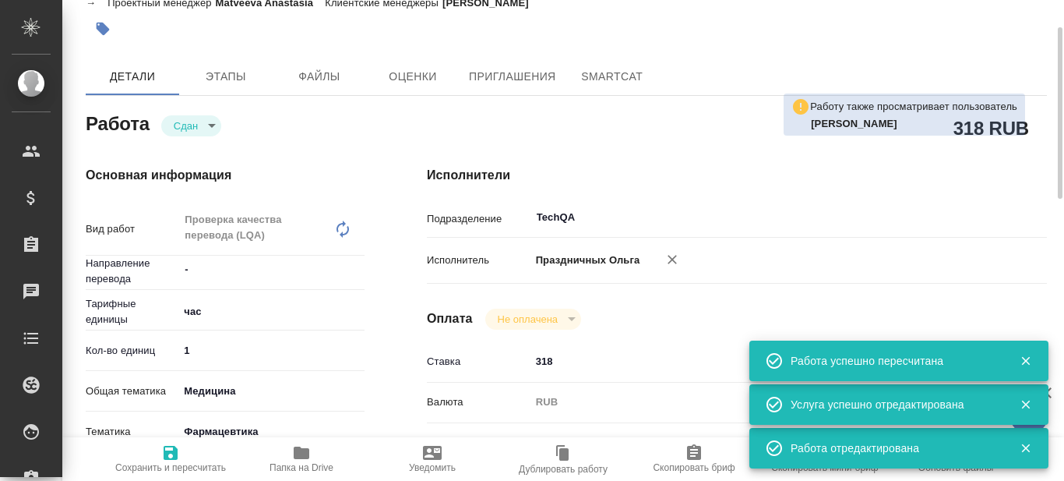
type textarea "x"
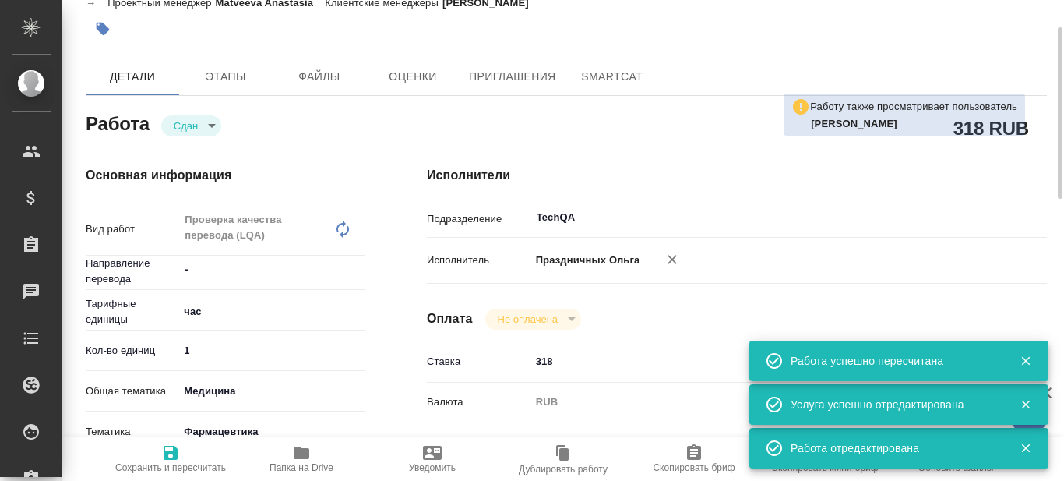
type textarea "x"
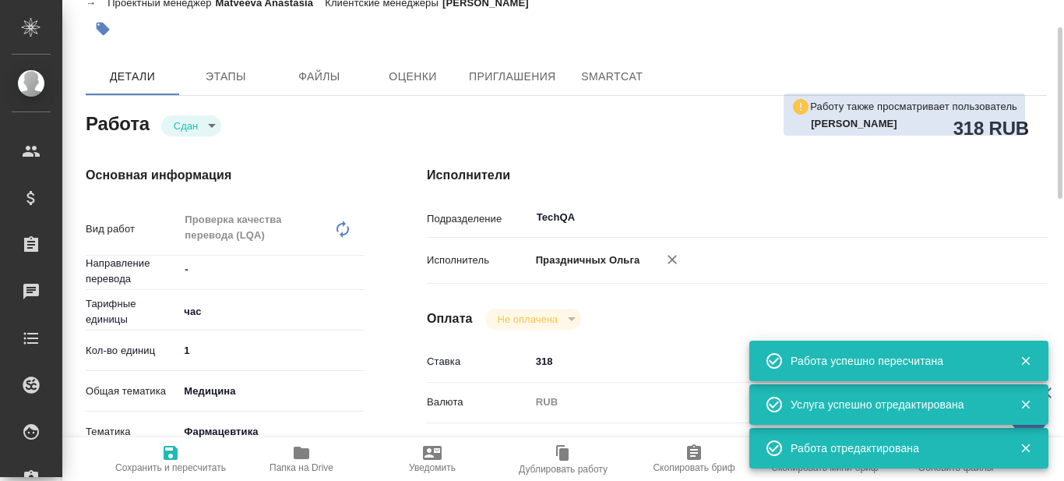
type textarea "x"
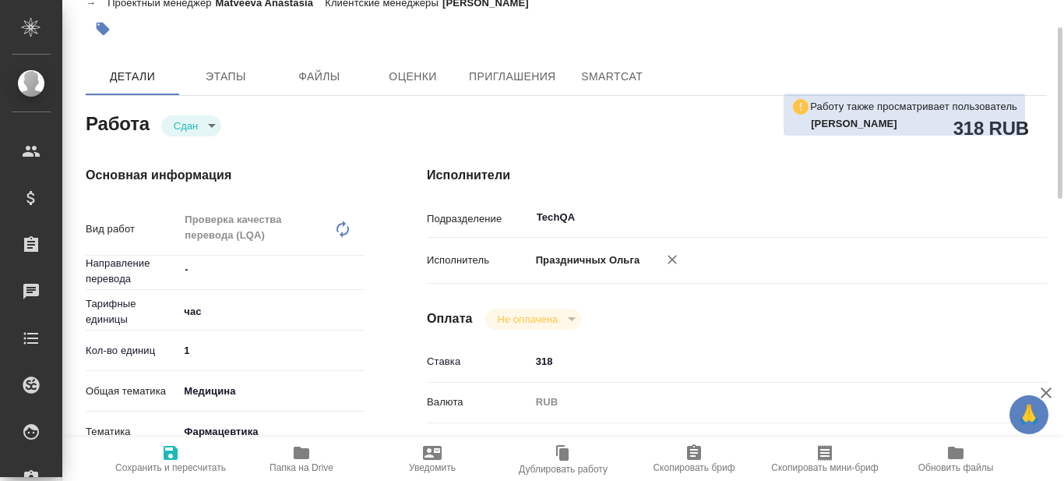
scroll to position [0, 0]
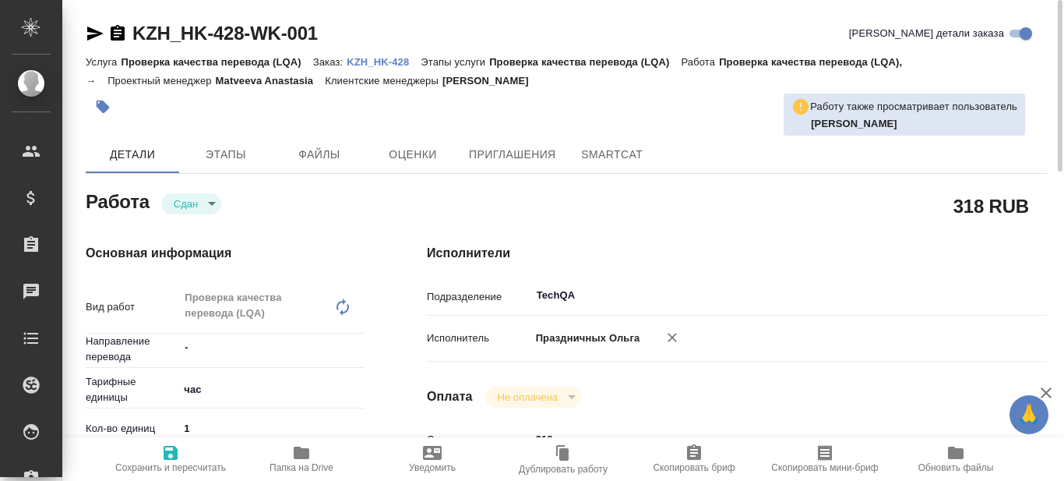
click at [365, 60] on p "KZH_HK-428" at bounding box center [384, 62] width 74 height 12
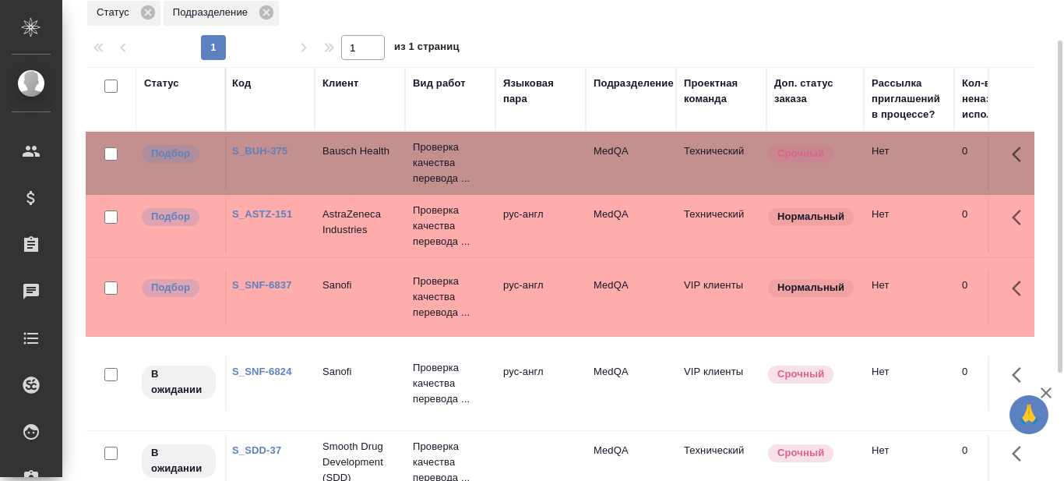
scroll to position [90, 2]
click at [366, 210] on p "AstraZeneca Industries" at bounding box center [360, 221] width 75 height 31
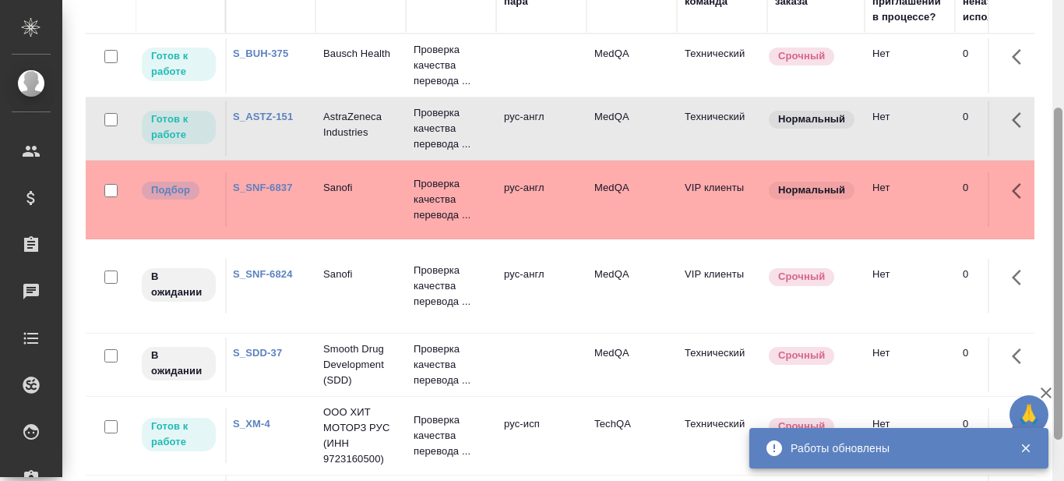
scroll to position [214, 0]
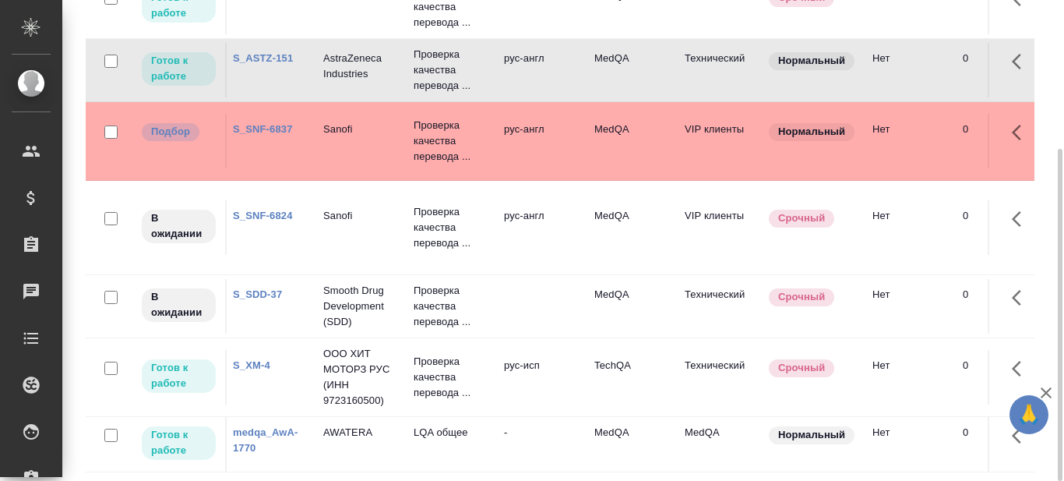
click at [256, 359] on link "S_XM-4" at bounding box center [251, 365] width 37 height 12
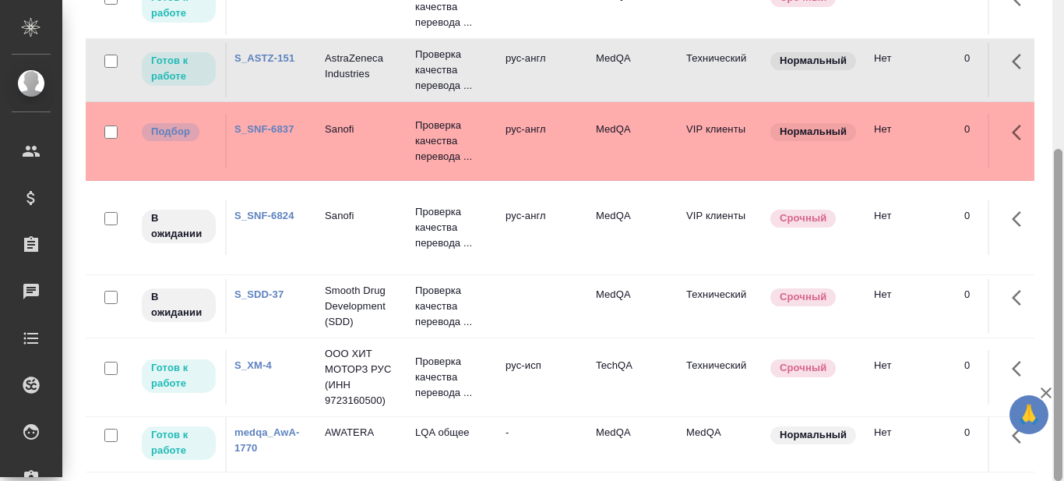
scroll to position [0, 0]
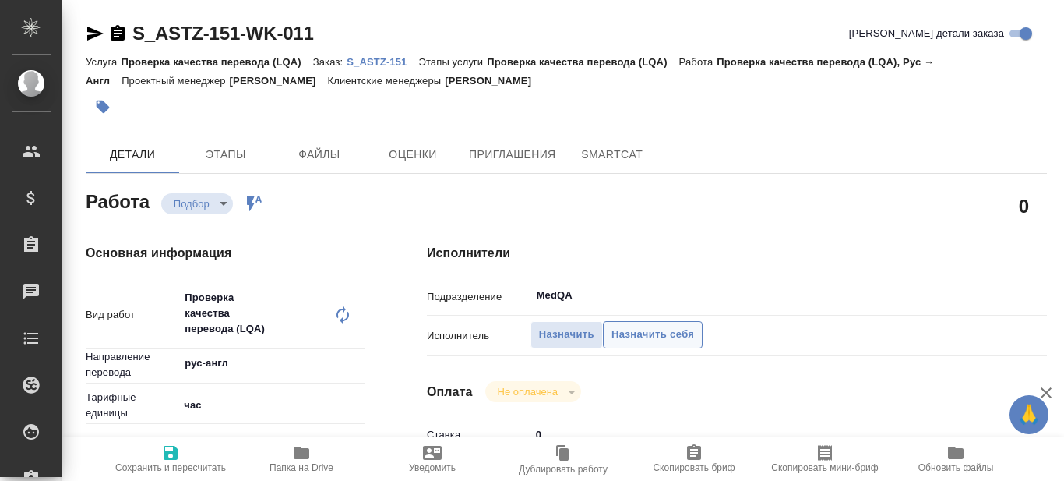
click at [648, 338] on span "Назначить себя" at bounding box center [653, 335] width 83 height 18
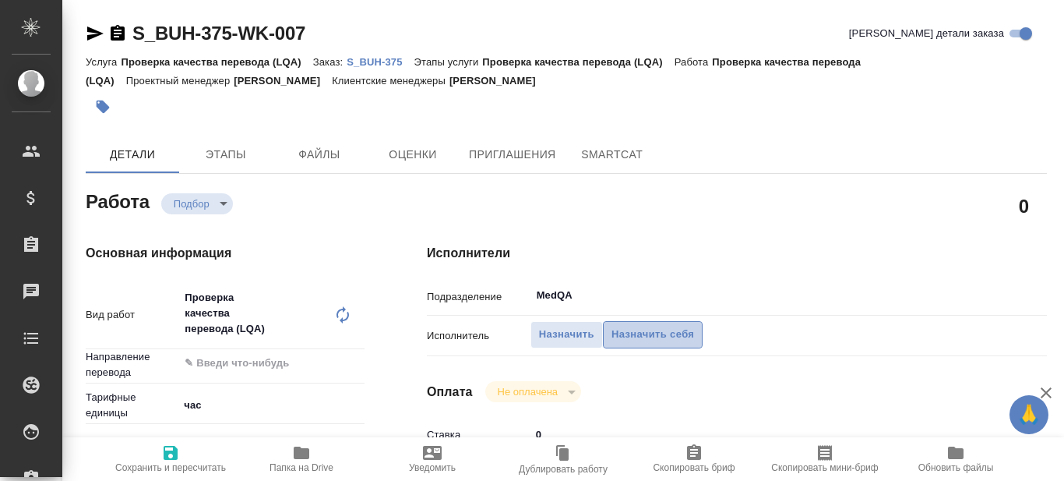
click at [654, 335] on span "Назначить себя" at bounding box center [653, 335] width 83 height 18
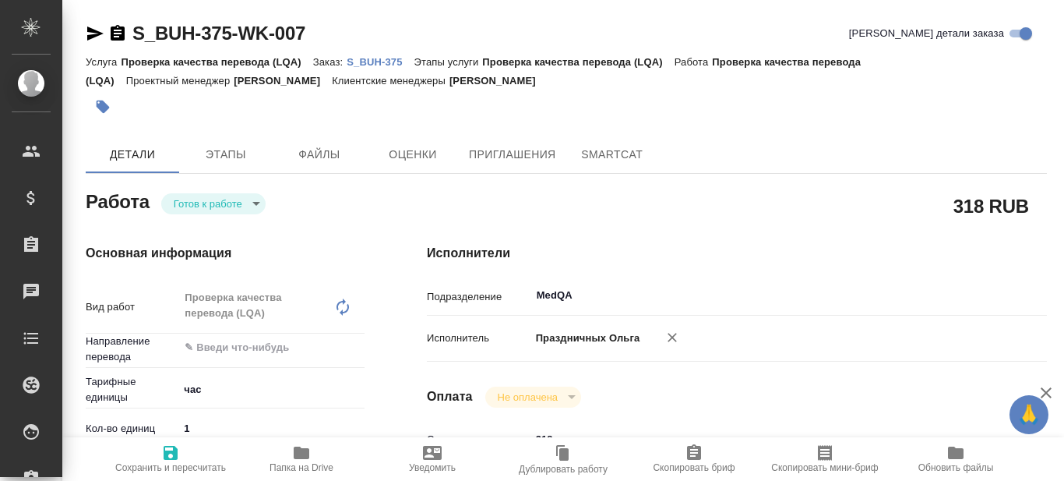
type textarea "x"
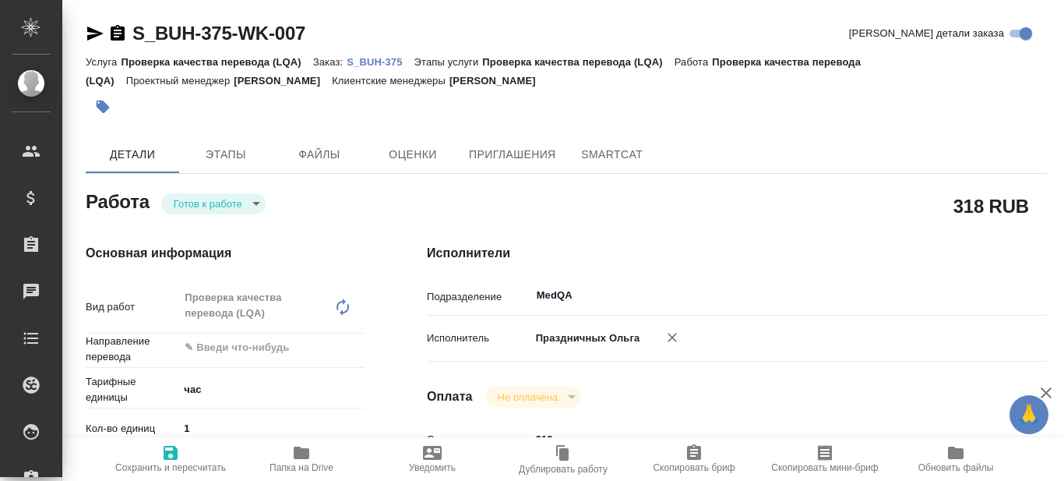
type textarea "x"
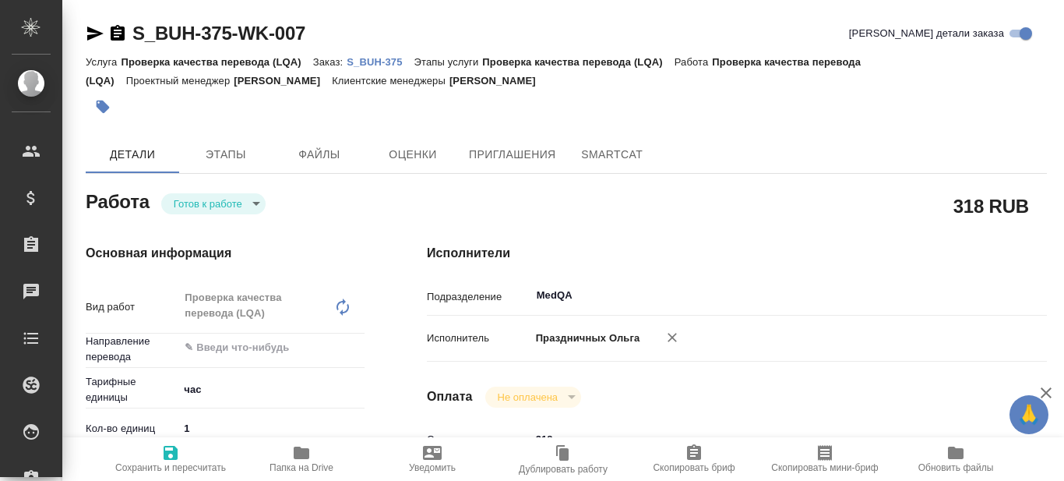
type textarea "x"
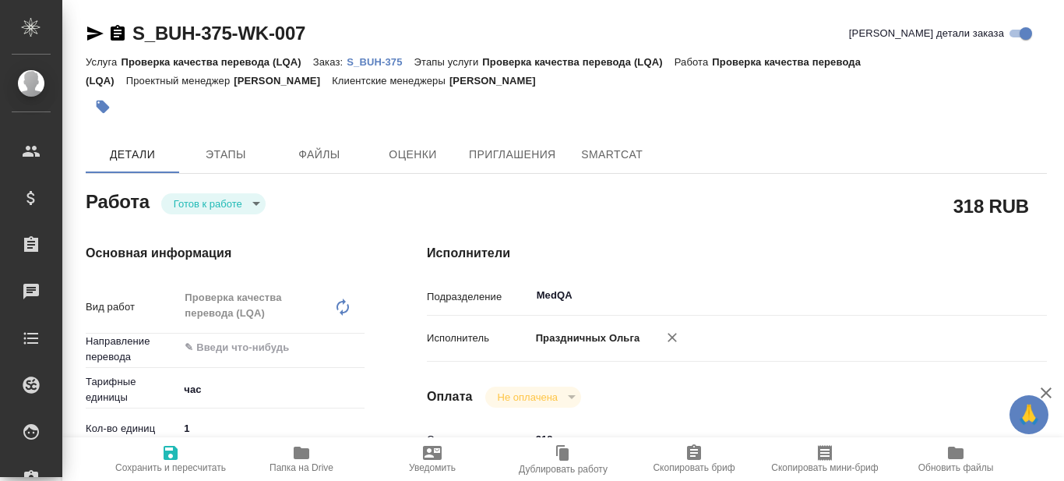
type textarea "x"
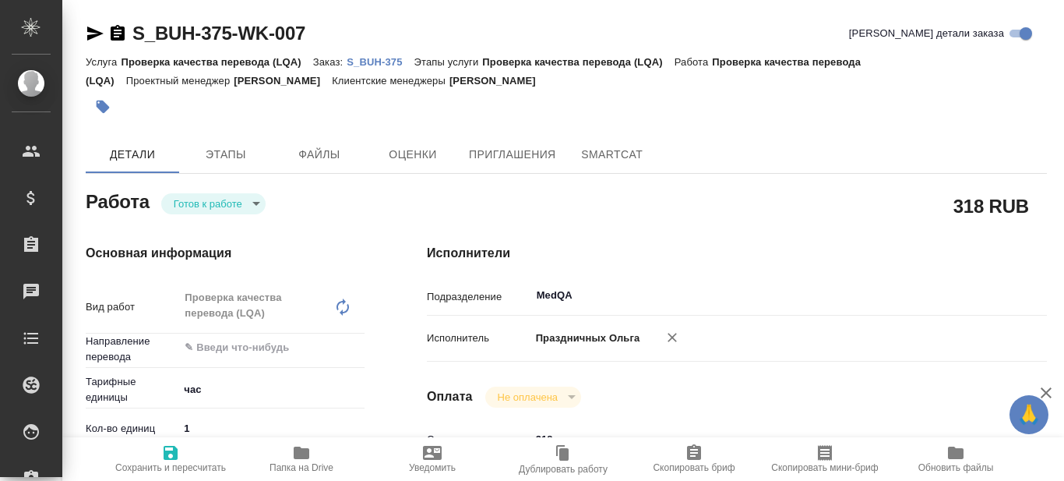
type textarea "x"
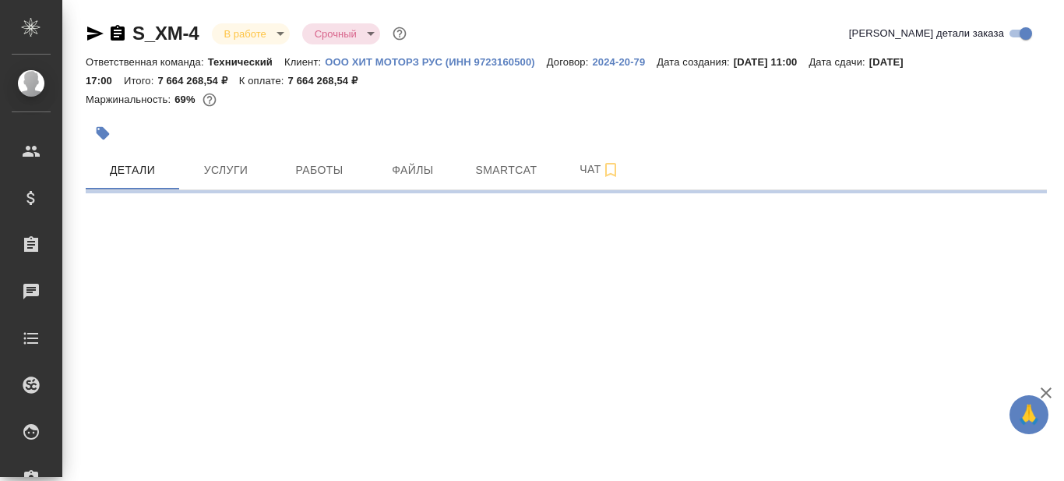
select select "RU"
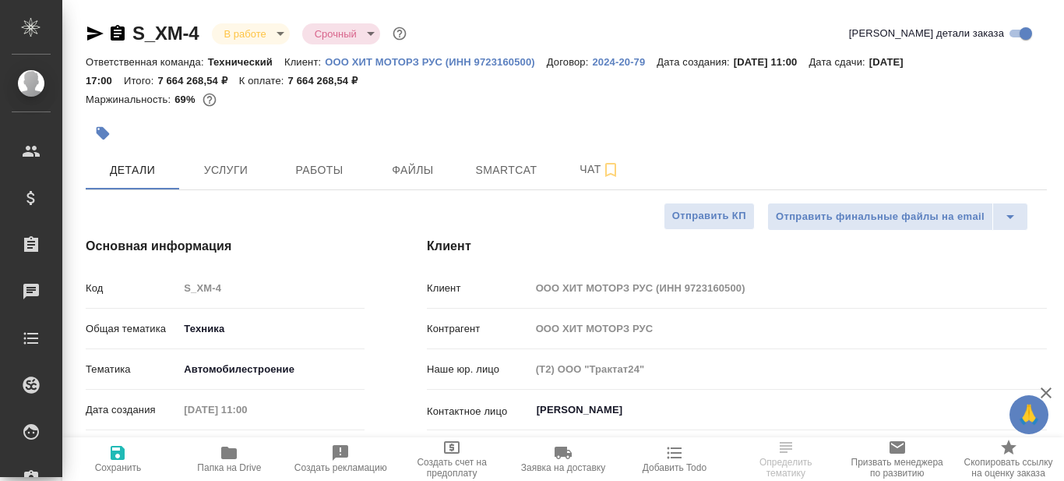
type textarea "x"
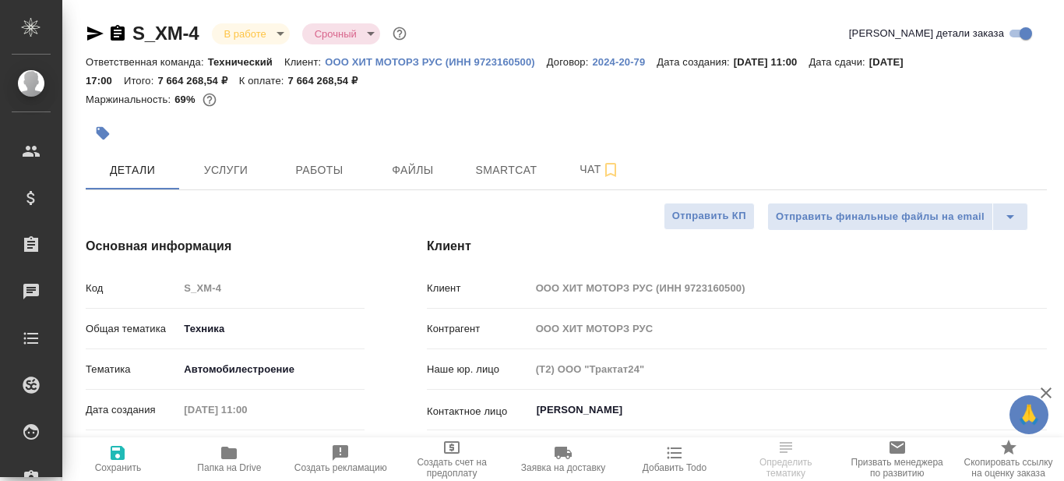
type textarea "x"
click at [496, 172] on span "Smartcat" at bounding box center [506, 169] width 75 height 19
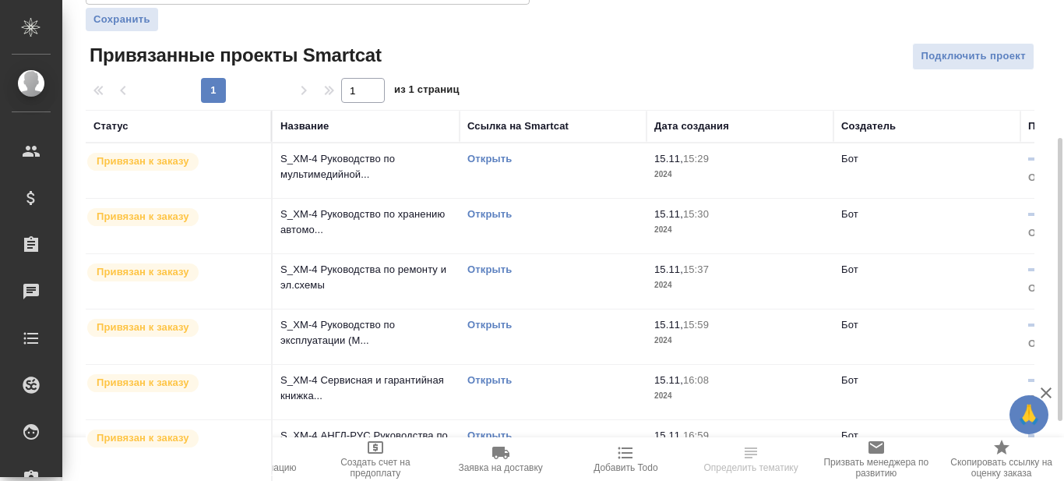
scroll to position [335, 0]
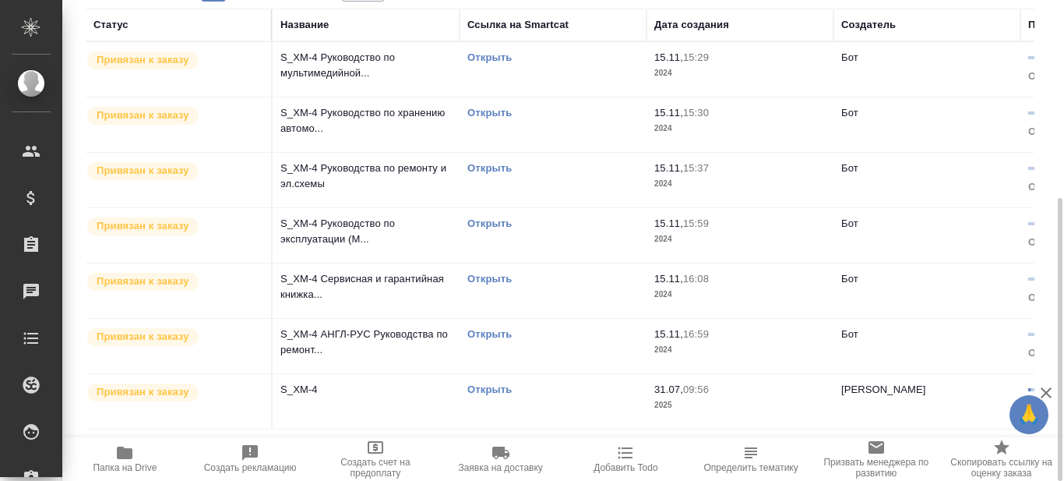
click at [502, 386] on link "Открыть" at bounding box center [489, 389] width 44 height 12
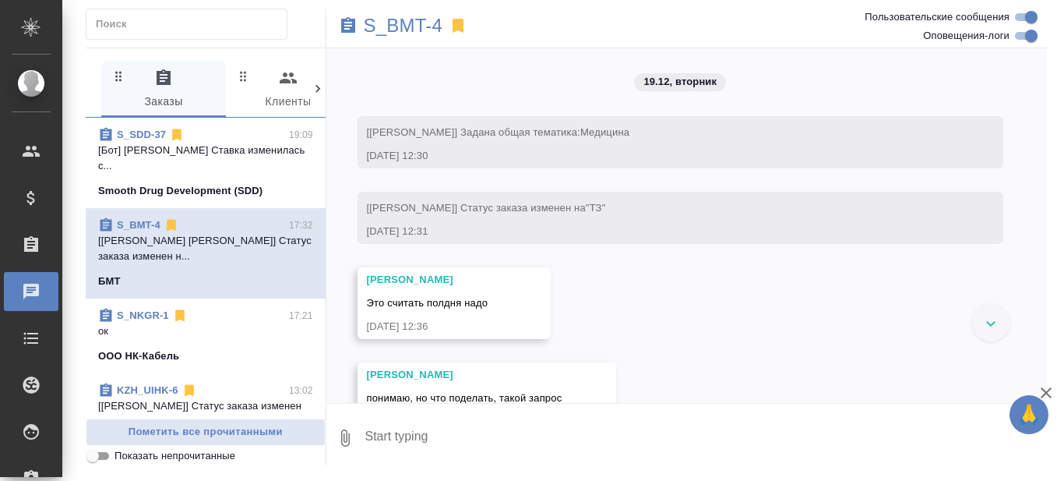
click at [140, 136] on link "S_SDD-37" at bounding box center [141, 135] width 49 height 12
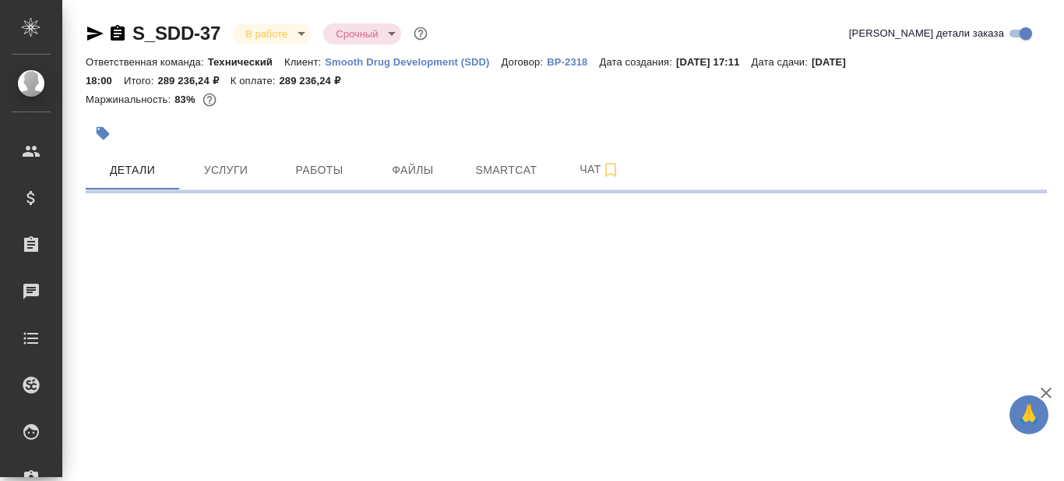
select select "RU"
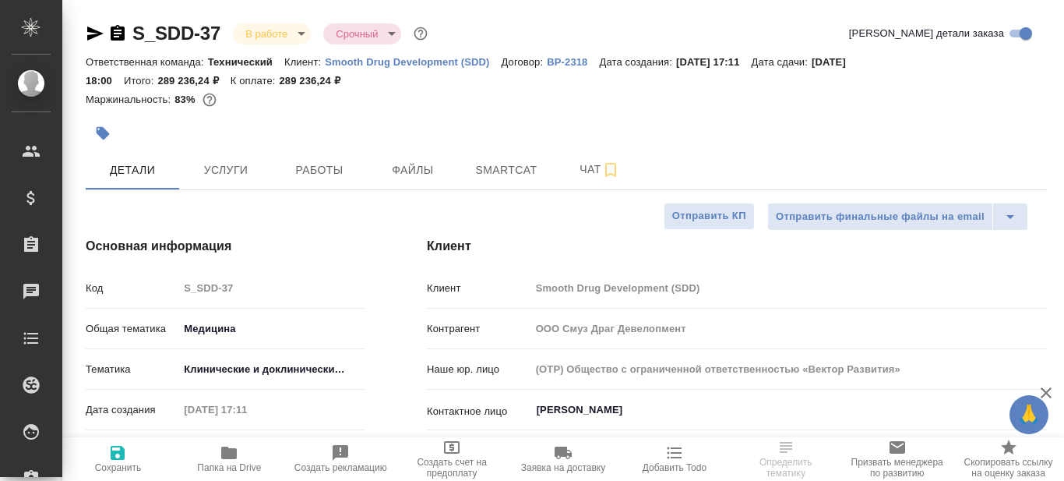
type textarea "x"
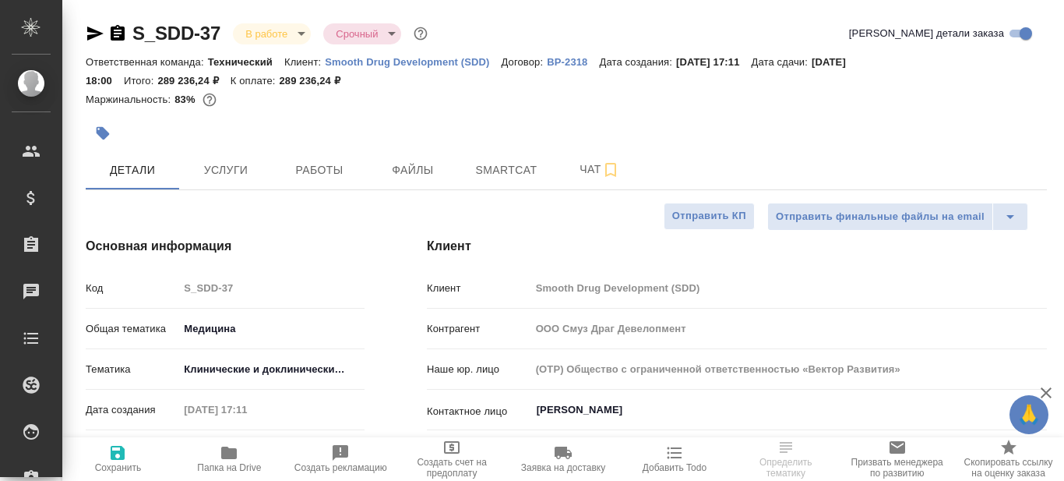
type textarea "x"
click at [517, 160] on span "Smartcat" at bounding box center [506, 169] width 75 height 19
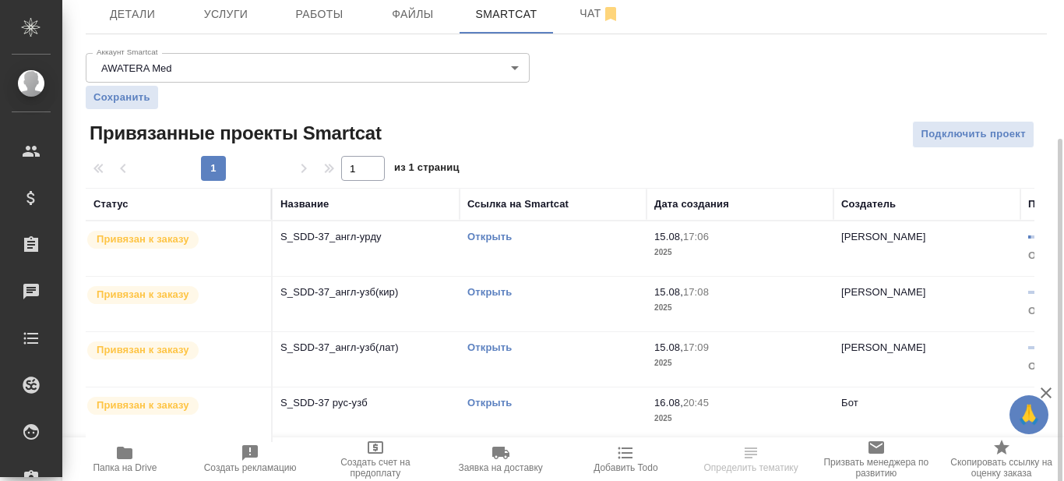
scroll to position [169, 0]
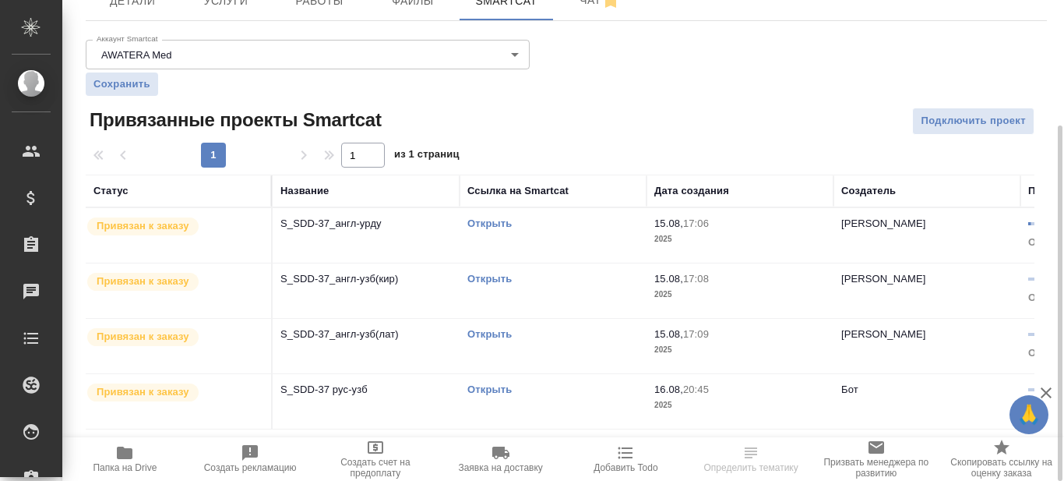
click at [496, 223] on link "Открыть" at bounding box center [489, 223] width 44 height 12
click at [496, 222] on link "Открыть" at bounding box center [489, 223] width 44 height 12
click at [116, 459] on icon "button" at bounding box center [124, 452] width 19 height 19
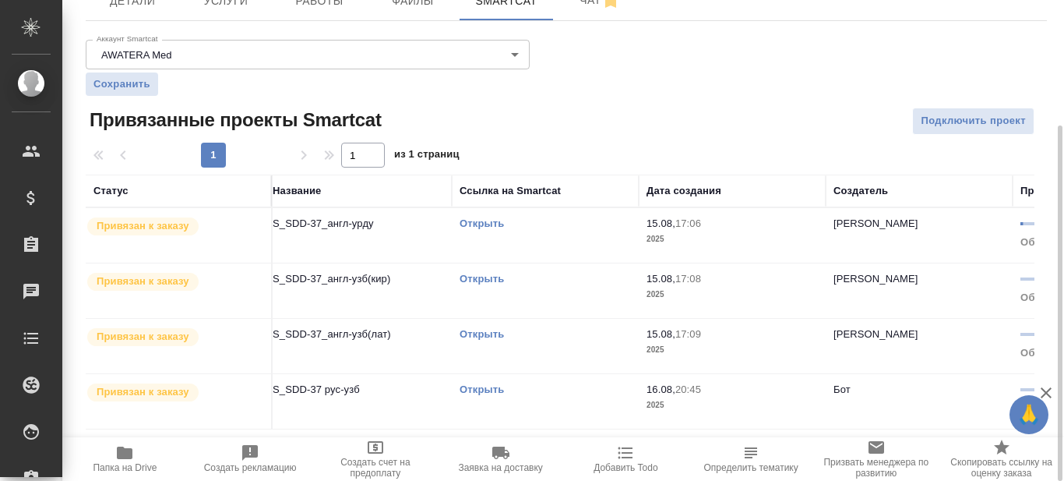
scroll to position [0, 0]
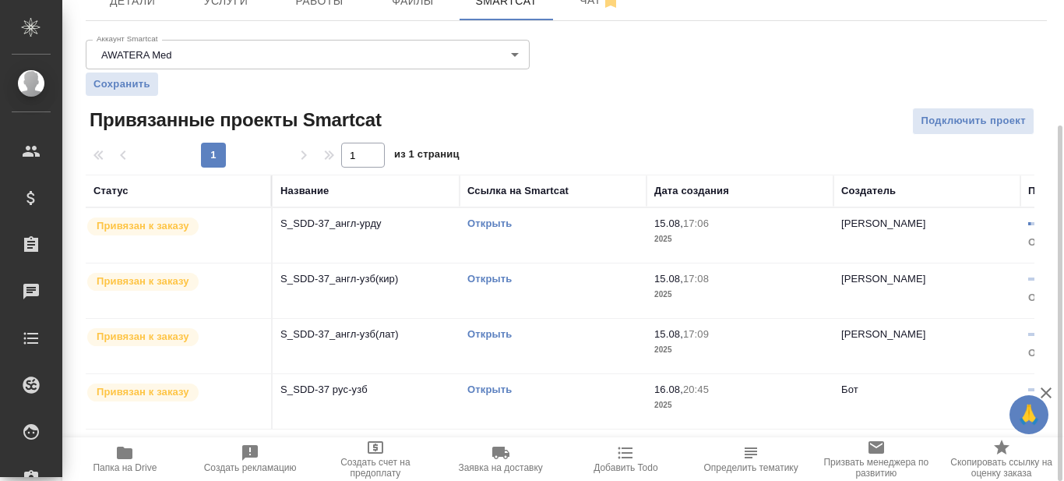
click at [492, 222] on link "Открыть" at bounding box center [489, 223] width 44 height 12
